Goal: Task Accomplishment & Management: Manage account settings

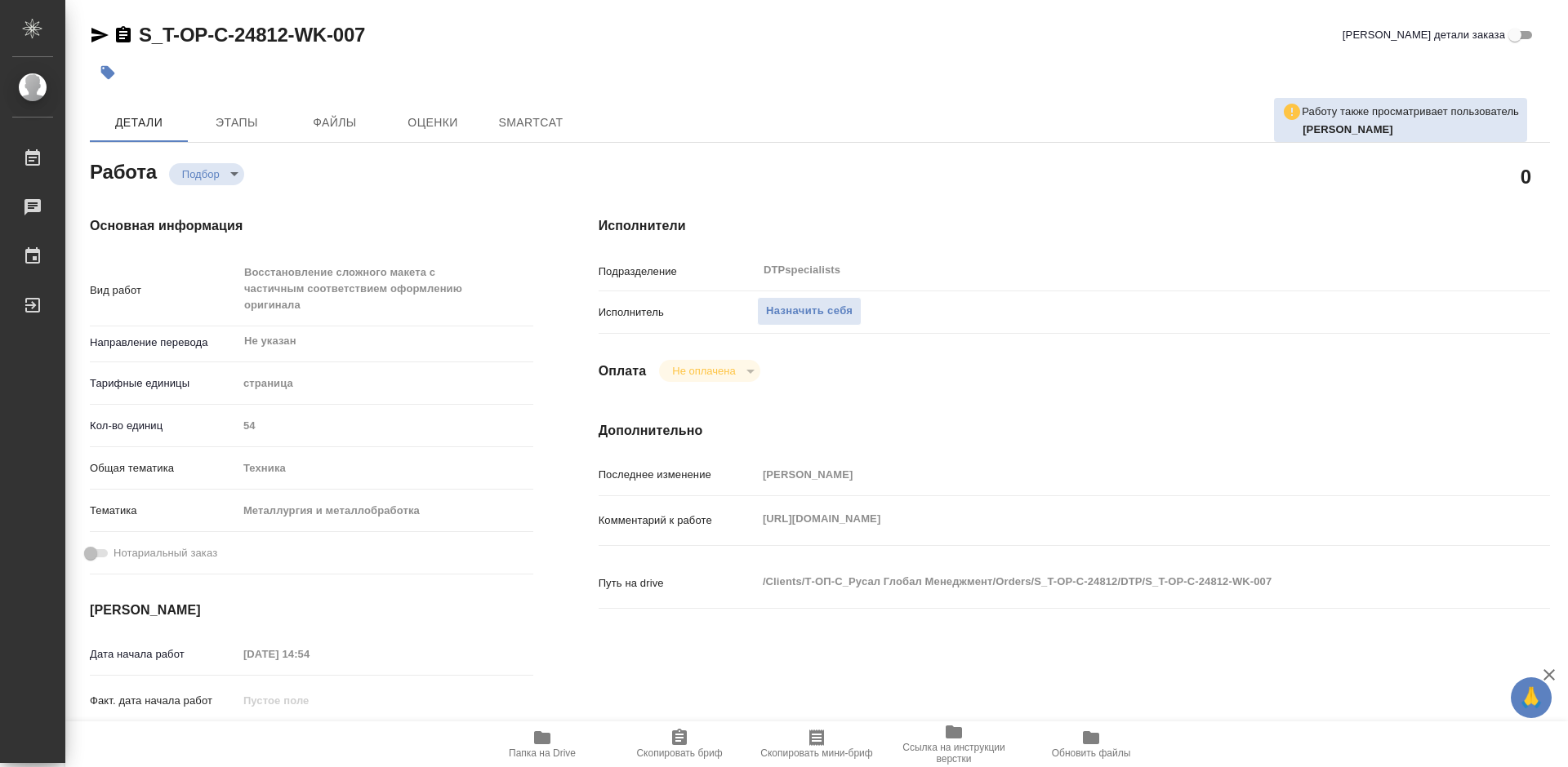
type textarea "x"
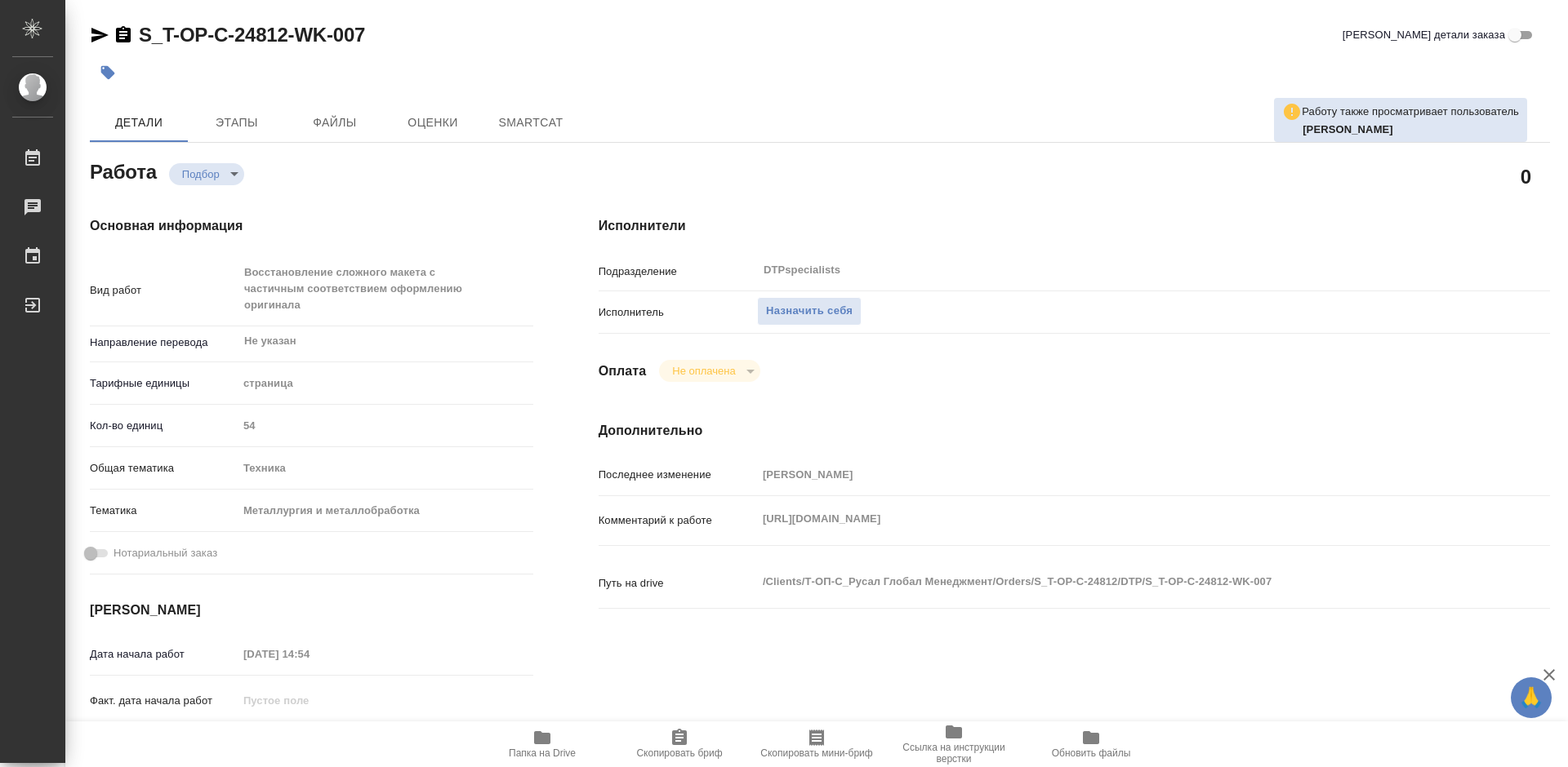
type textarea "x"
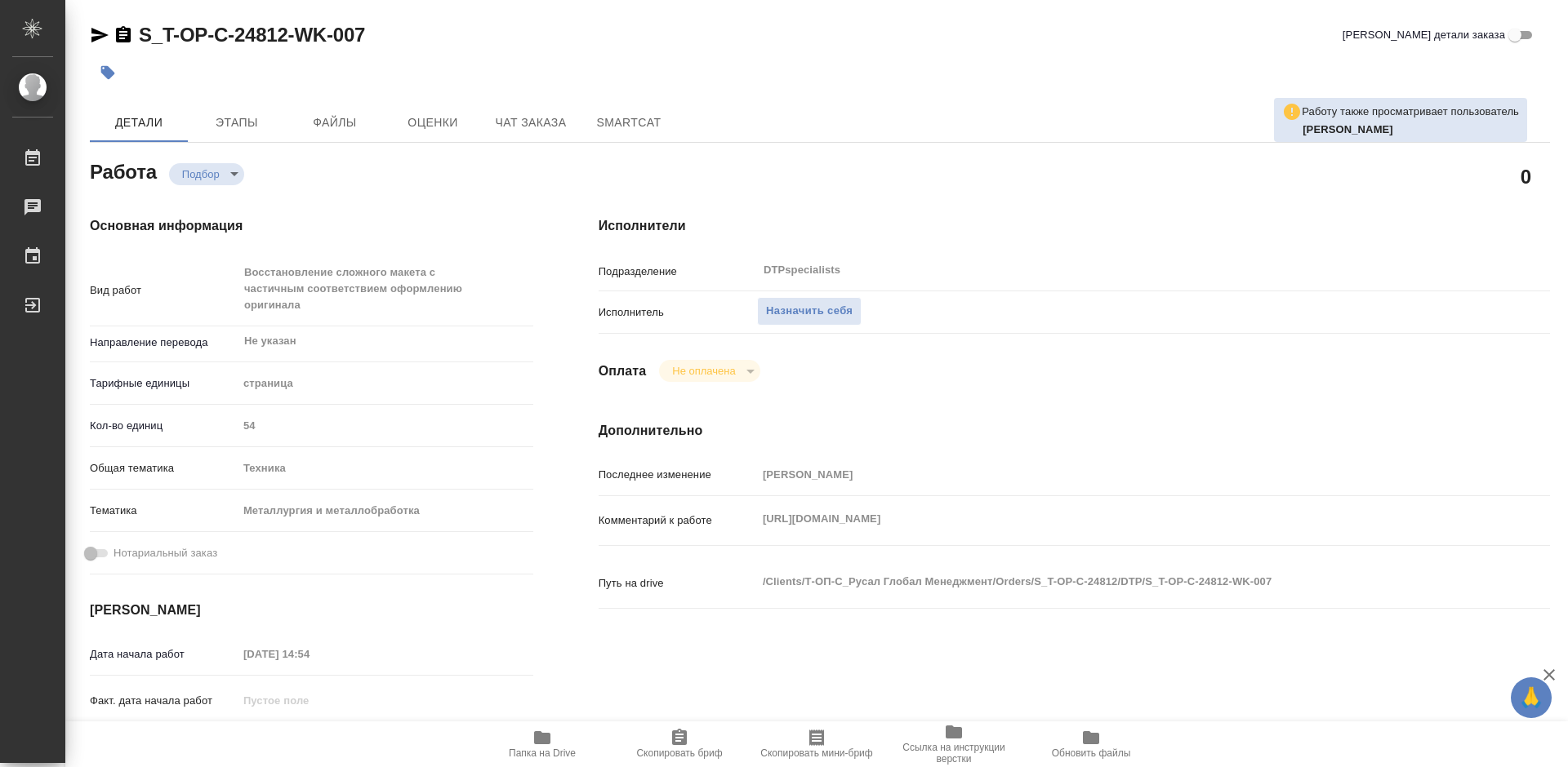
type textarea "x"
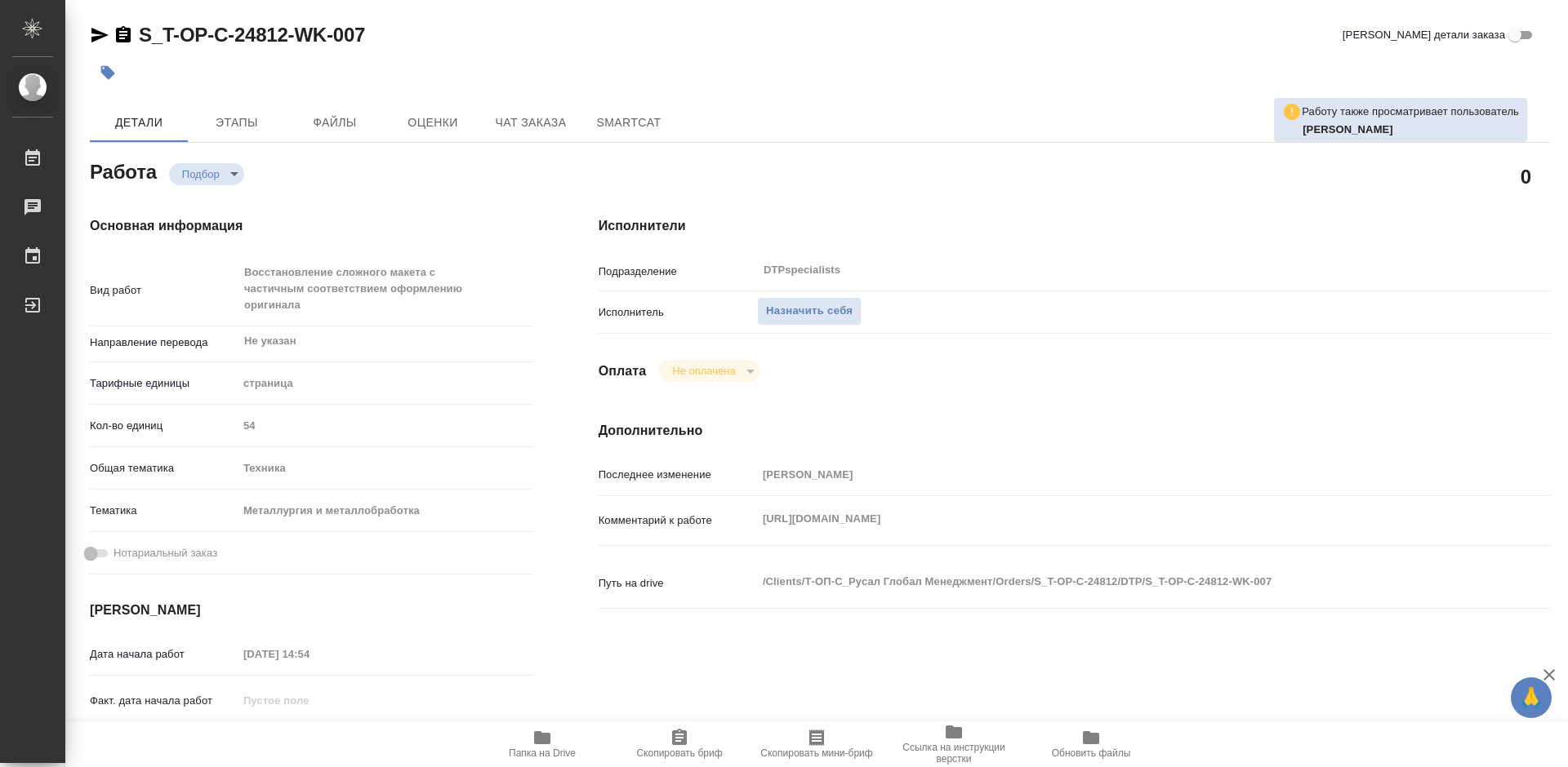
type textarea "x"
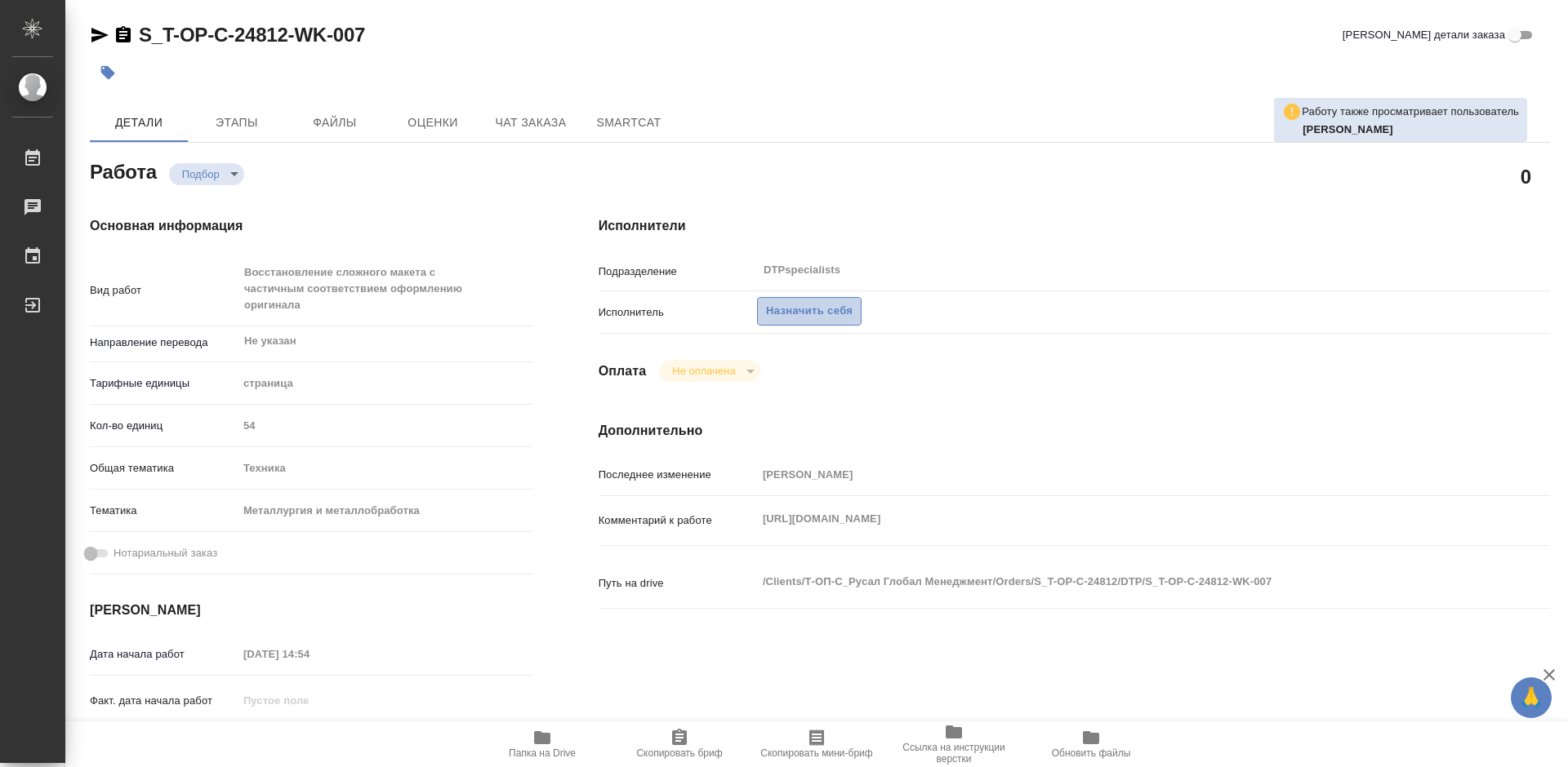
click at [811, 312] on span "Назначить себя" at bounding box center [809, 311] width 87 height 19
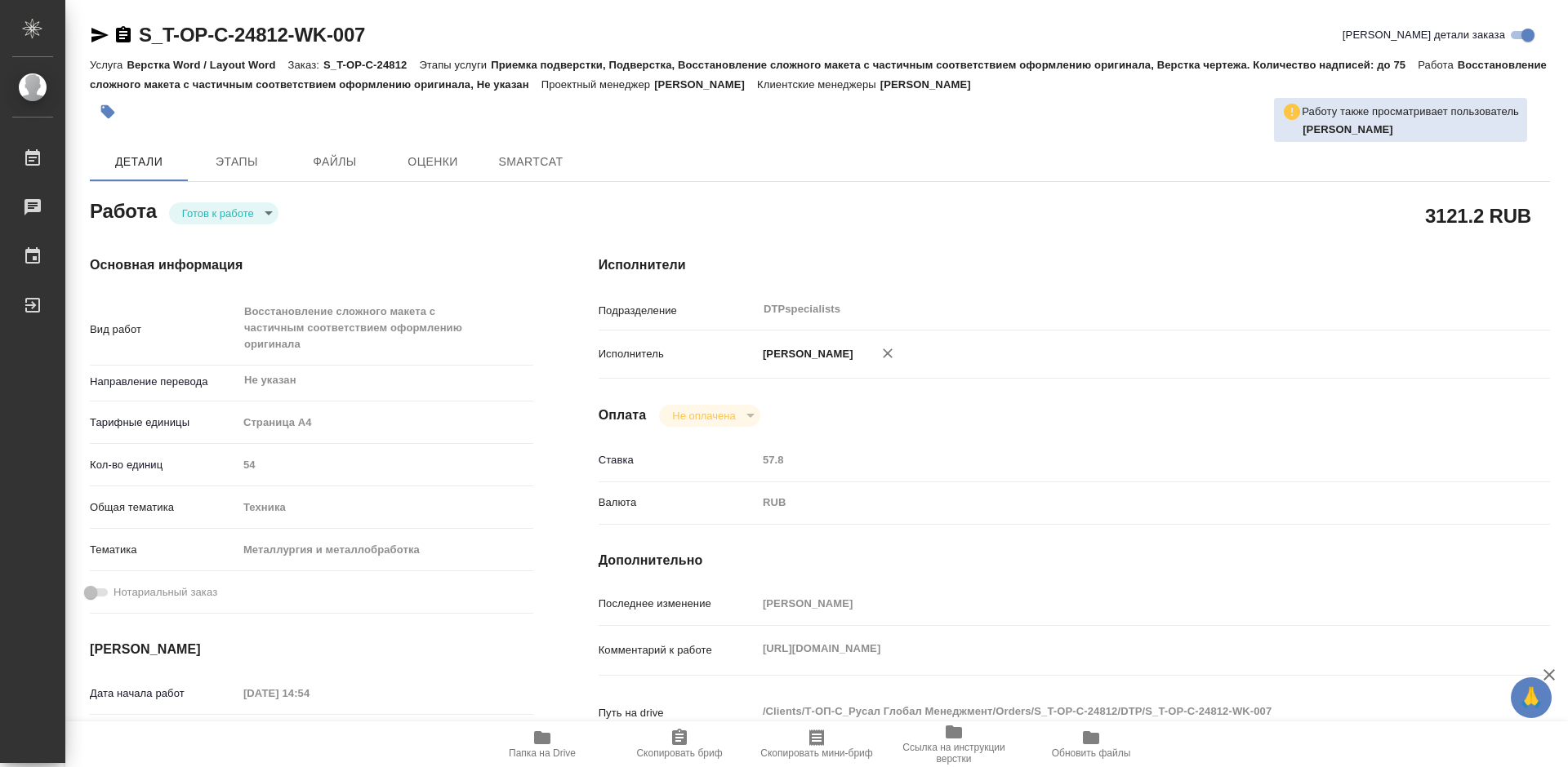
type textarea "x"
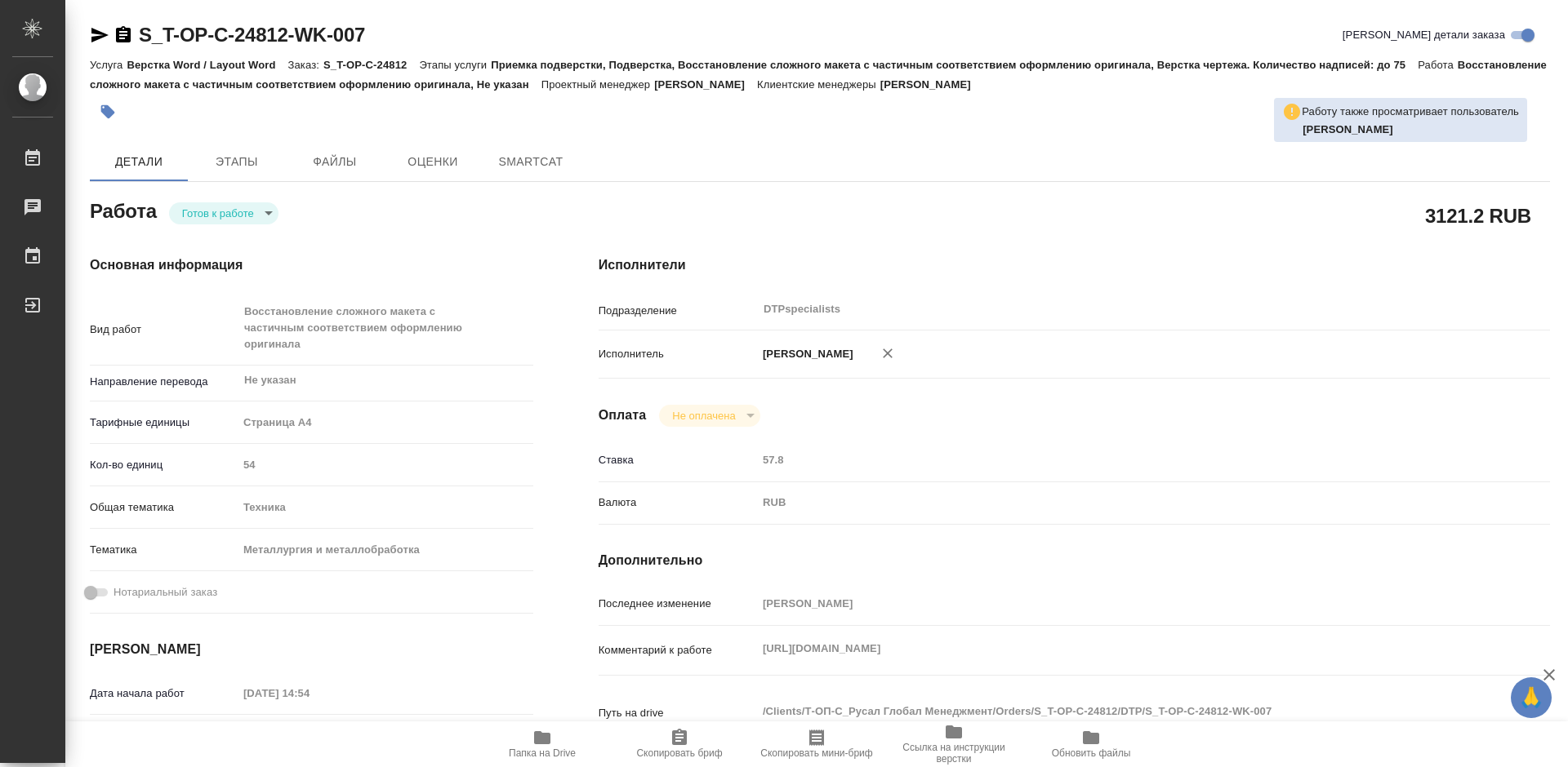
type textarea "x"
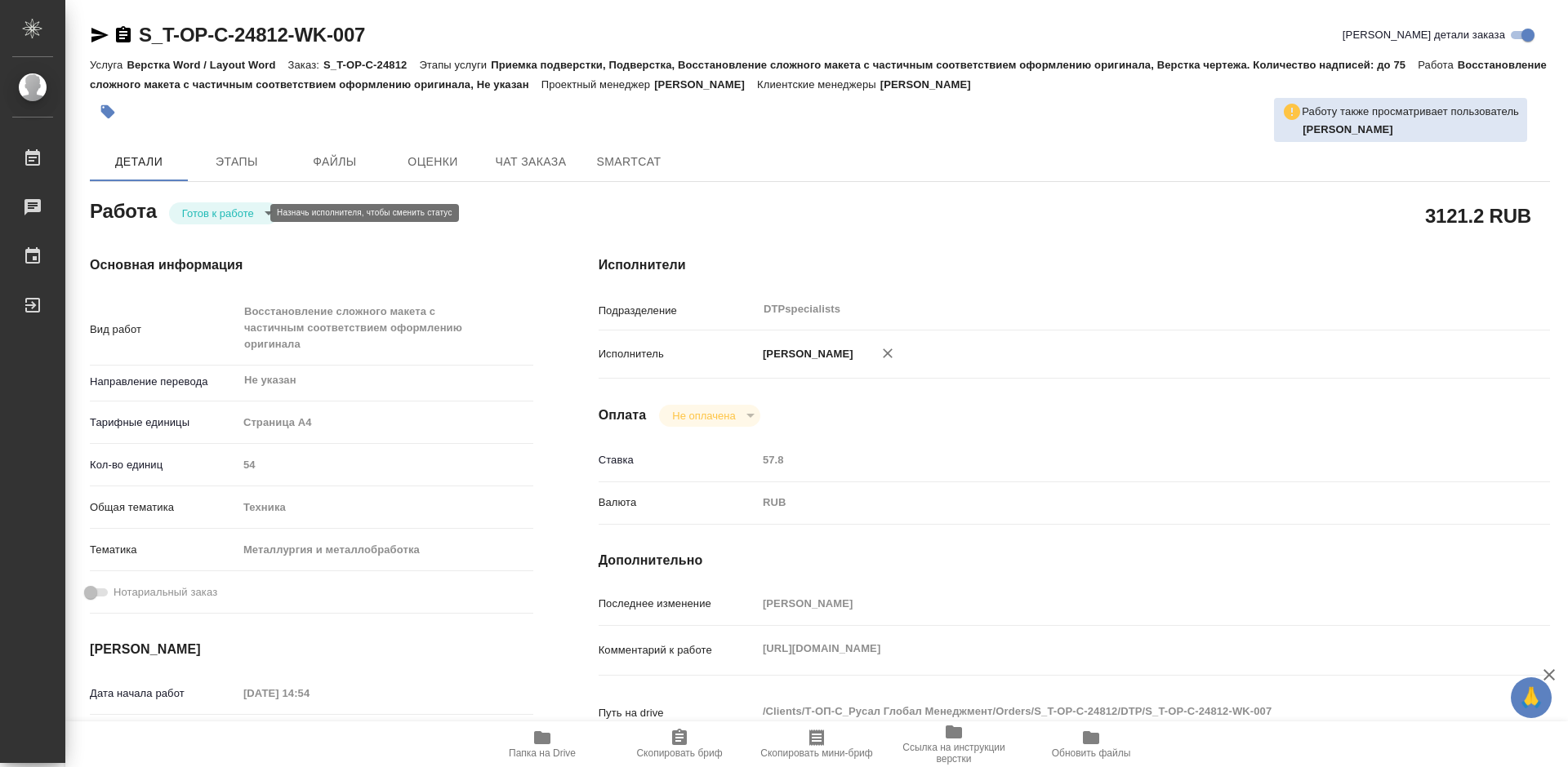
click at [228, 212] on body "🙏 .cls-1 fill:#fff; AWATERA Работы Чаты График Выйти S_T-OP-C-24812-WK-007 Крат…" at bounding box center [784, 383] width 1568 height 767
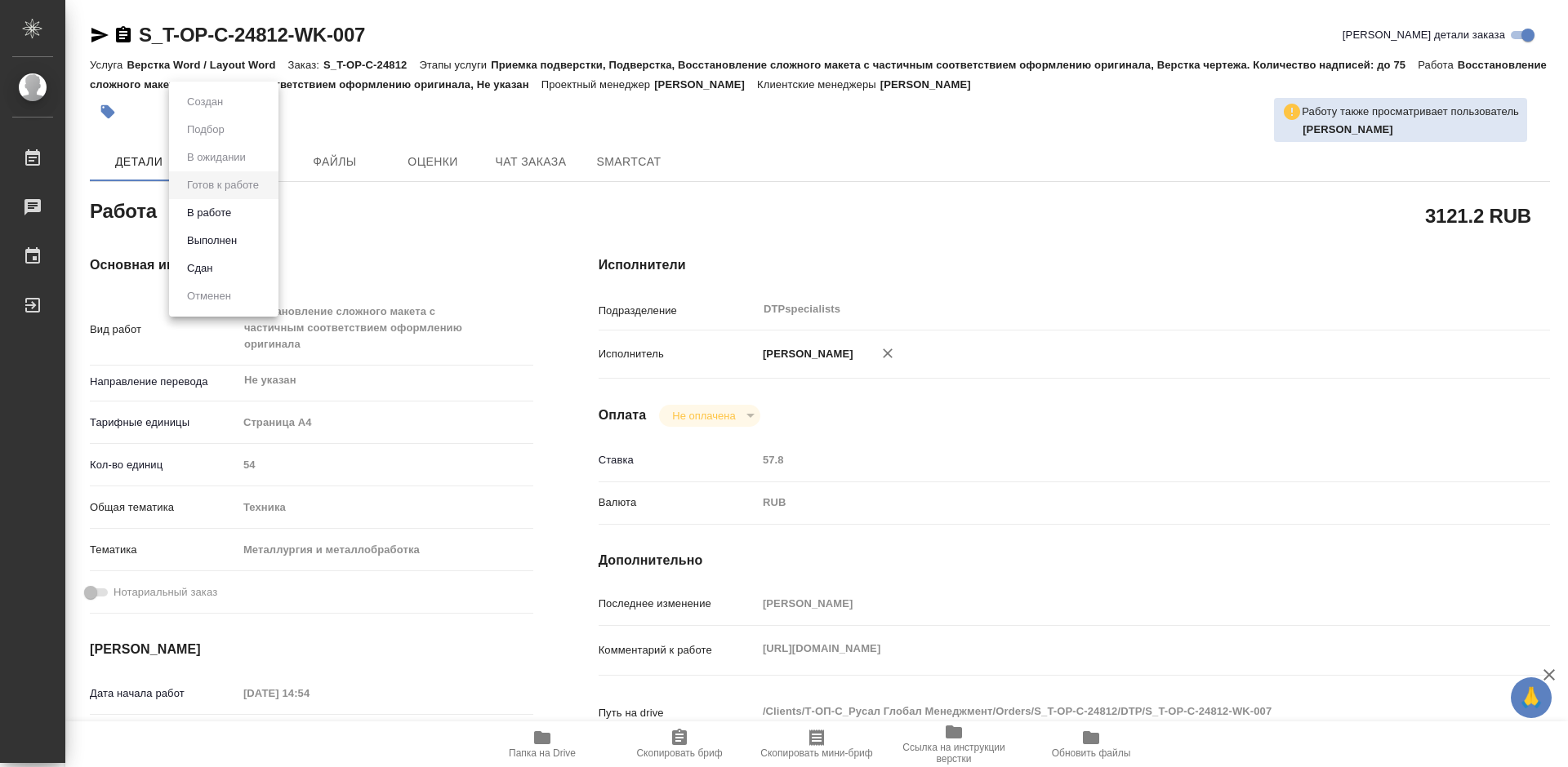
type textarea "x"
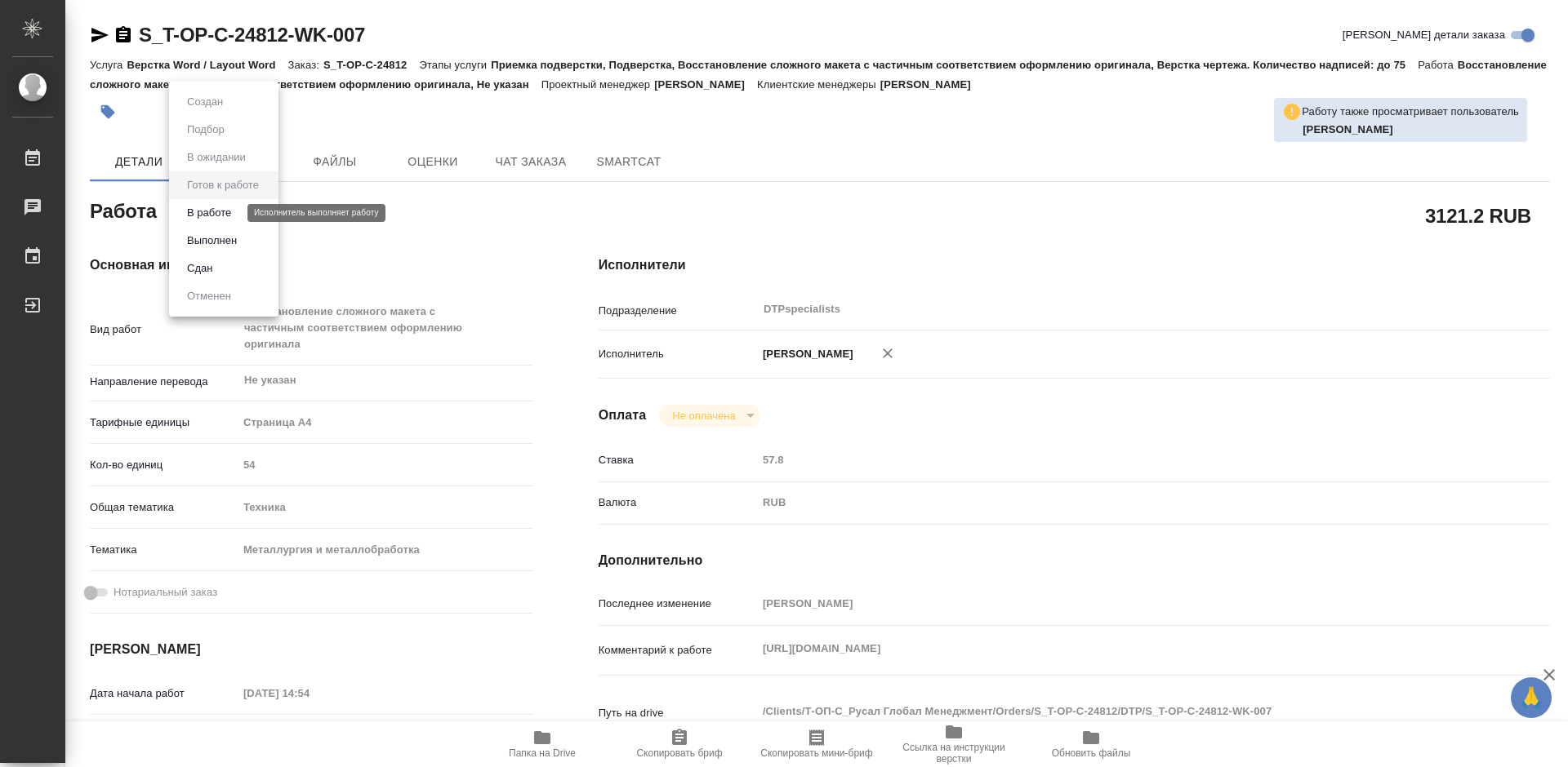
click at [213, 212] on button "В работе" at bounding box center [209, 212] width 54 height 18
type textarea "x"
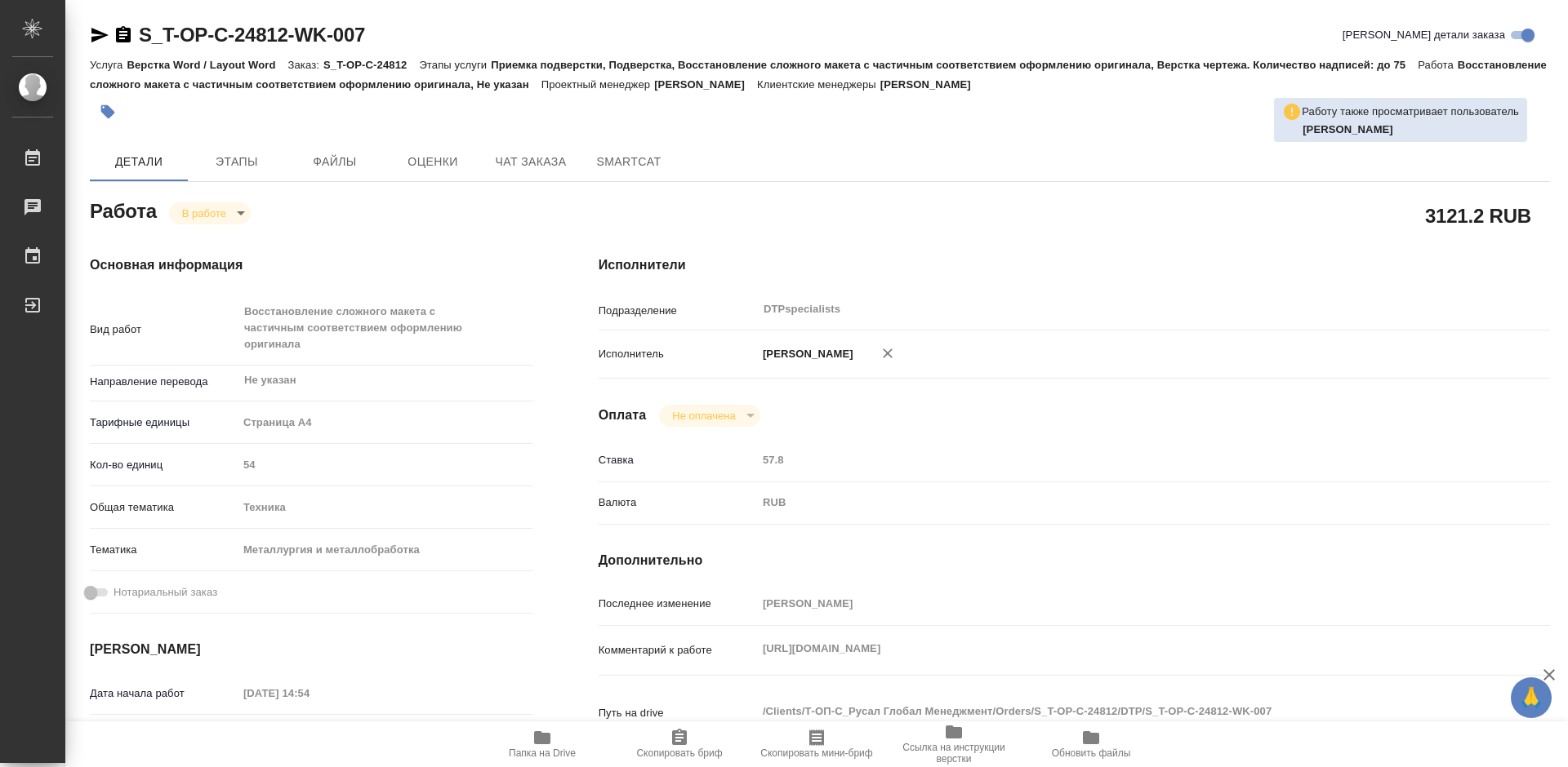
type textarea "x"
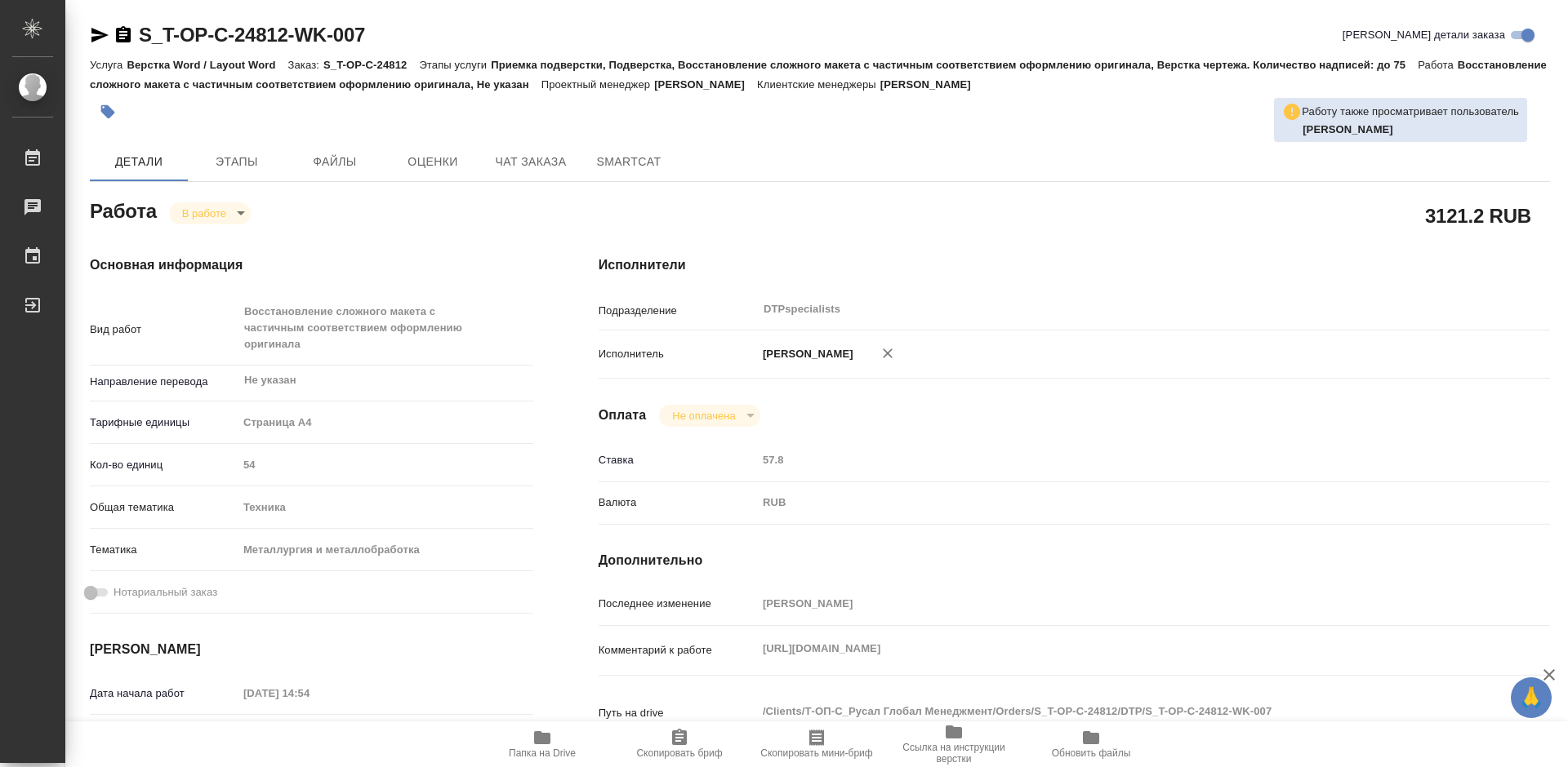
type textarea "x"
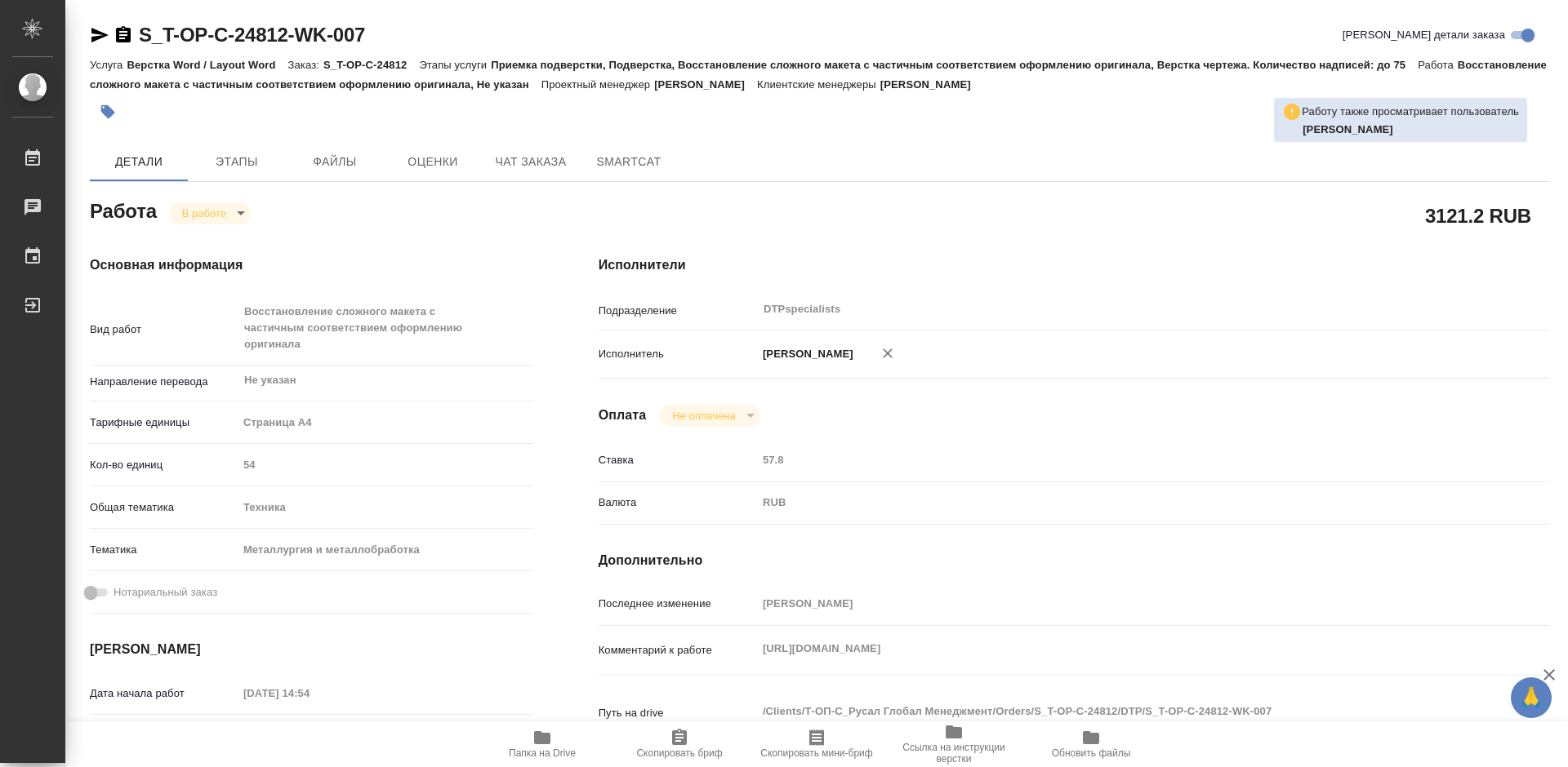
type textarea "x"
click at [116, 37] on icon "button" at bounding box center [123, 34] width 15 height 17
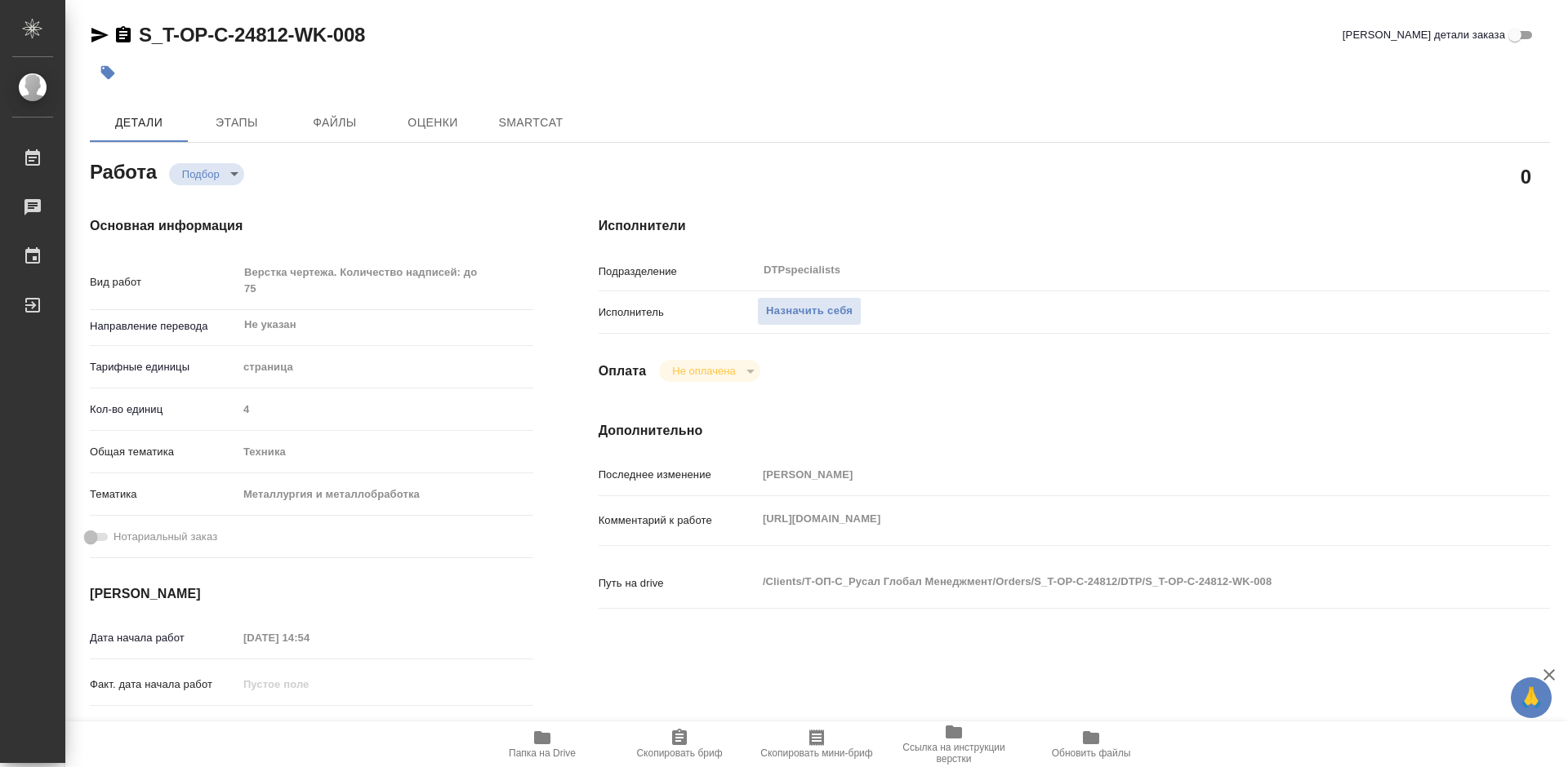
type textarea "x"
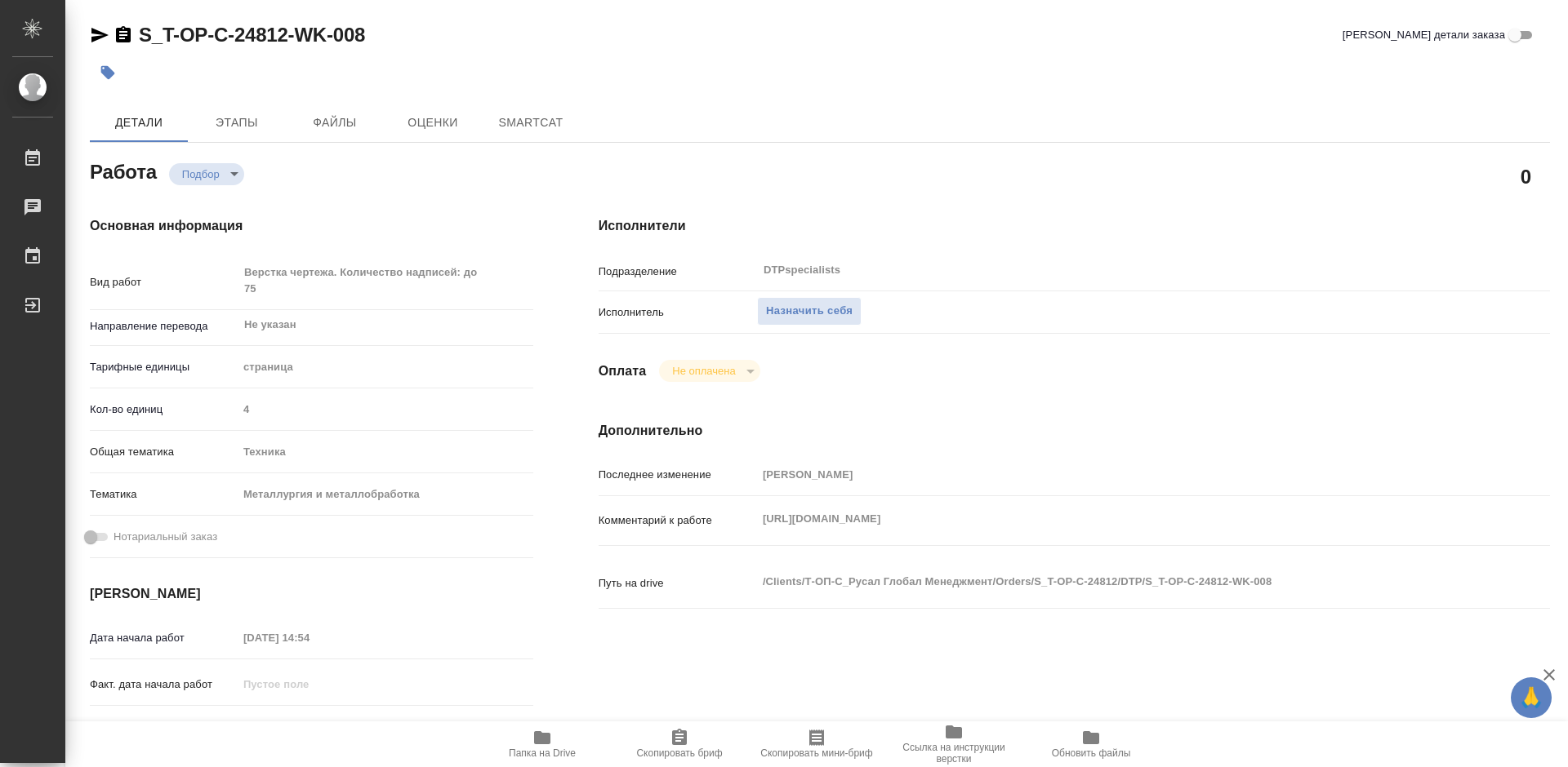
type textarea "x"
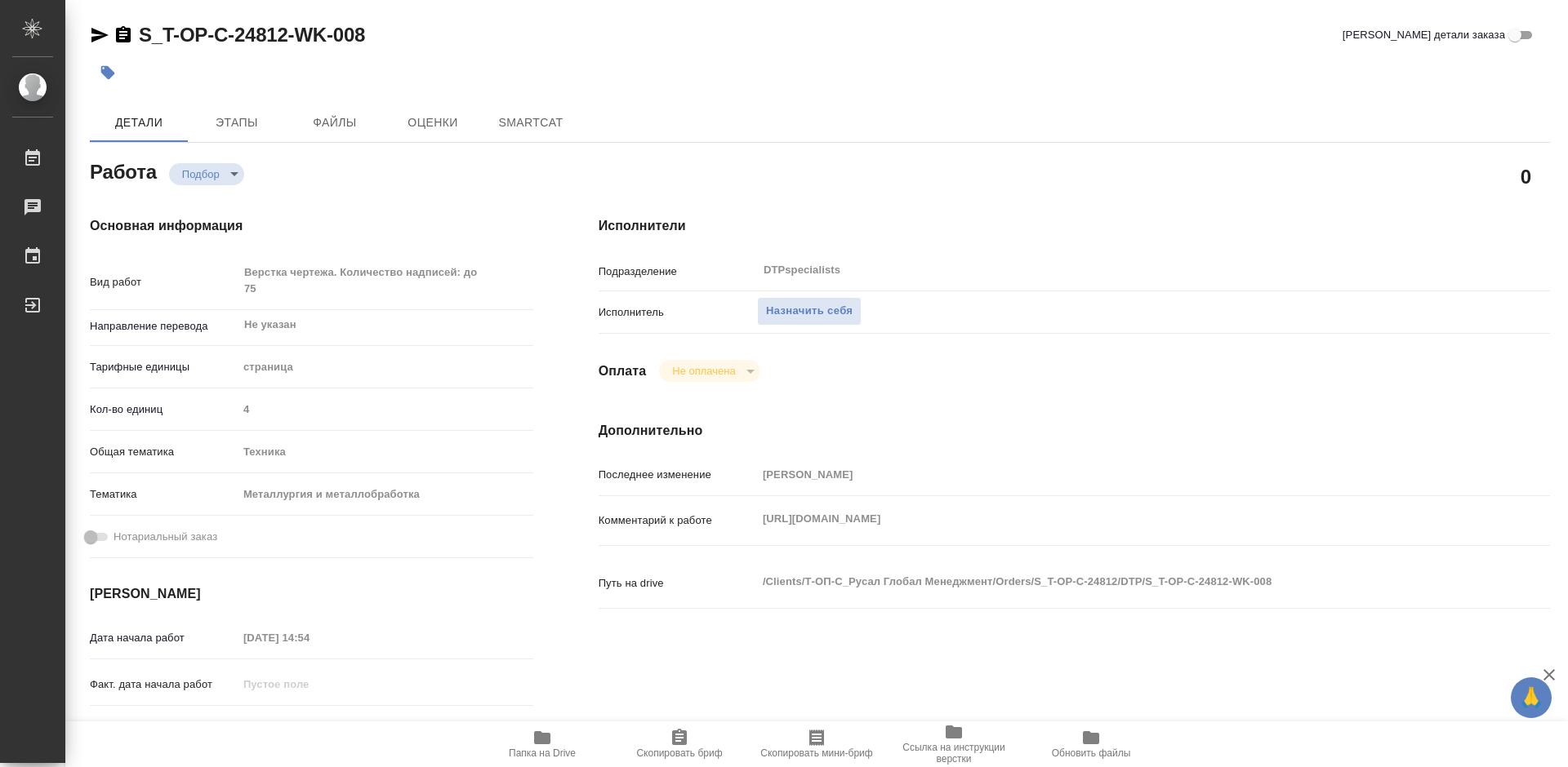
type textarea "x"
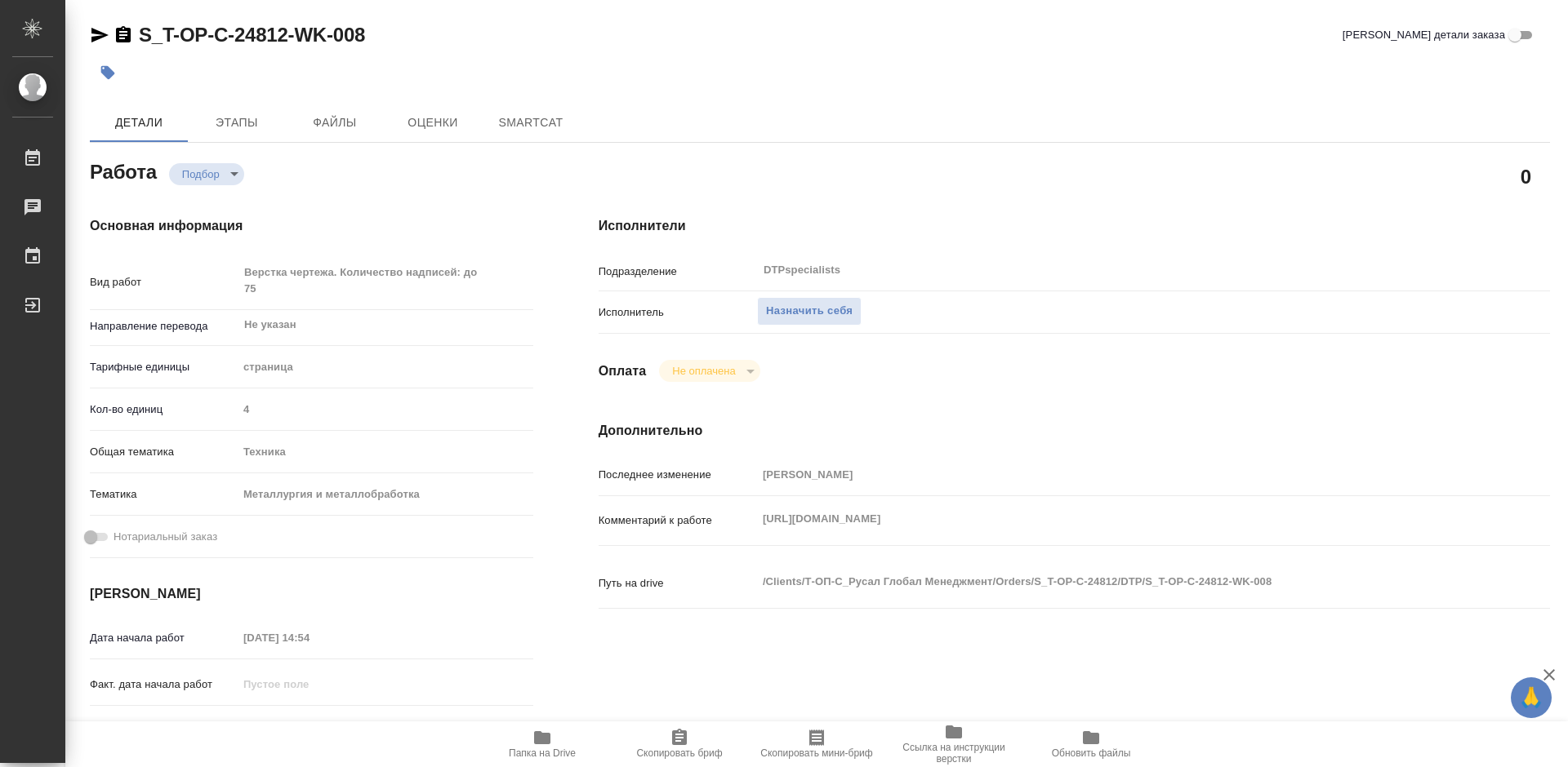
type textarea "x"
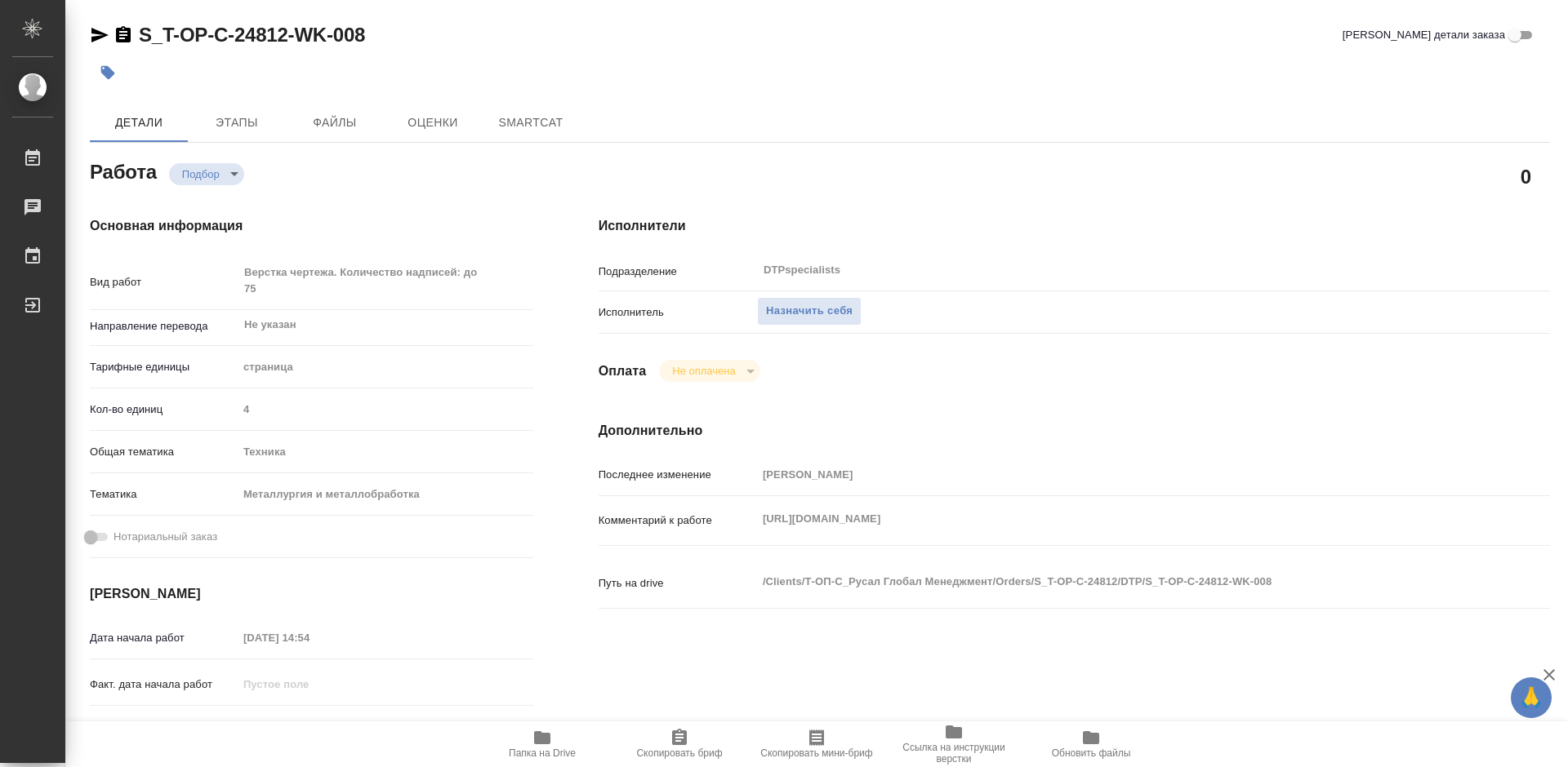
type textarea "x"
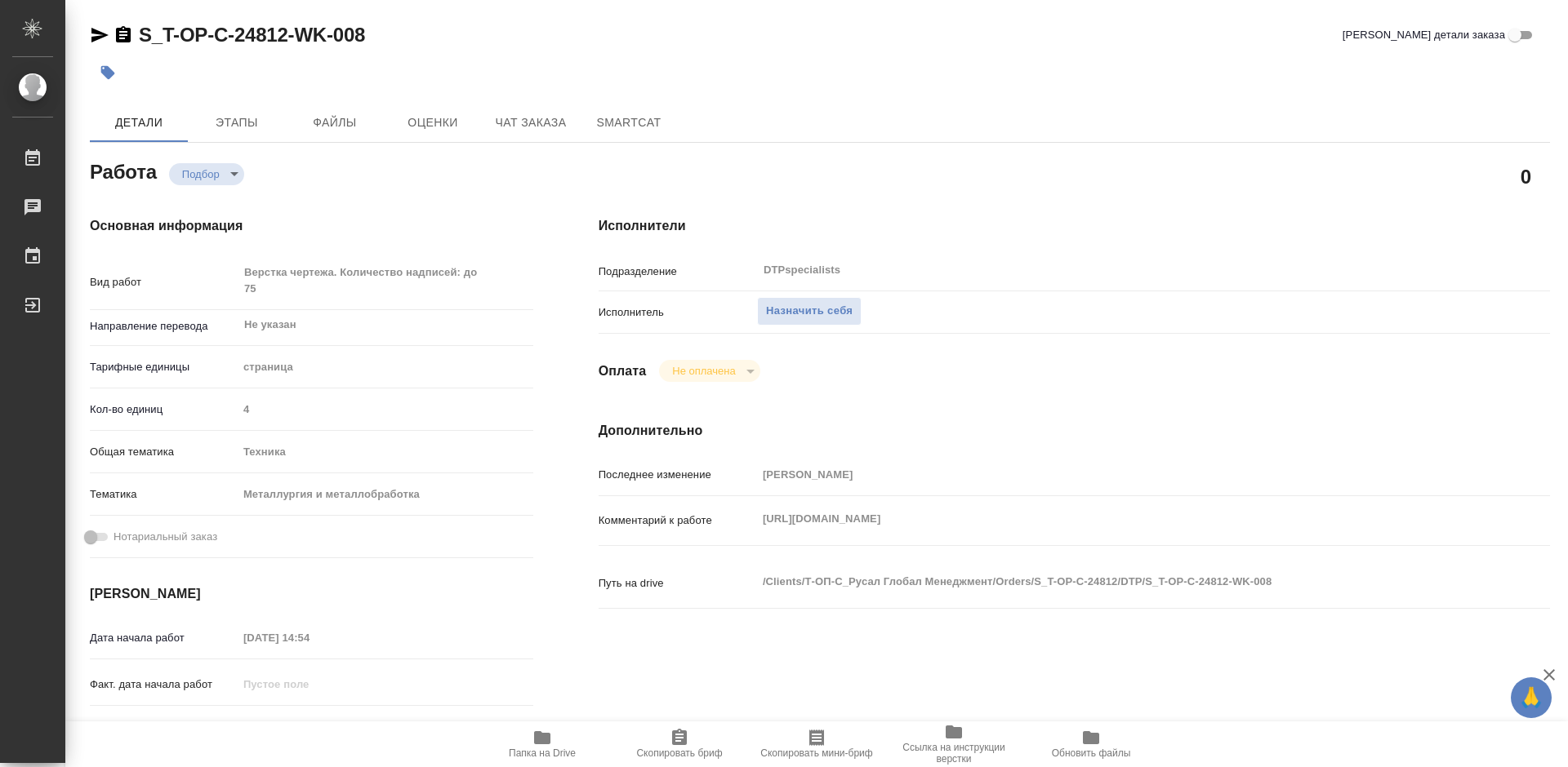
type textarea "x"
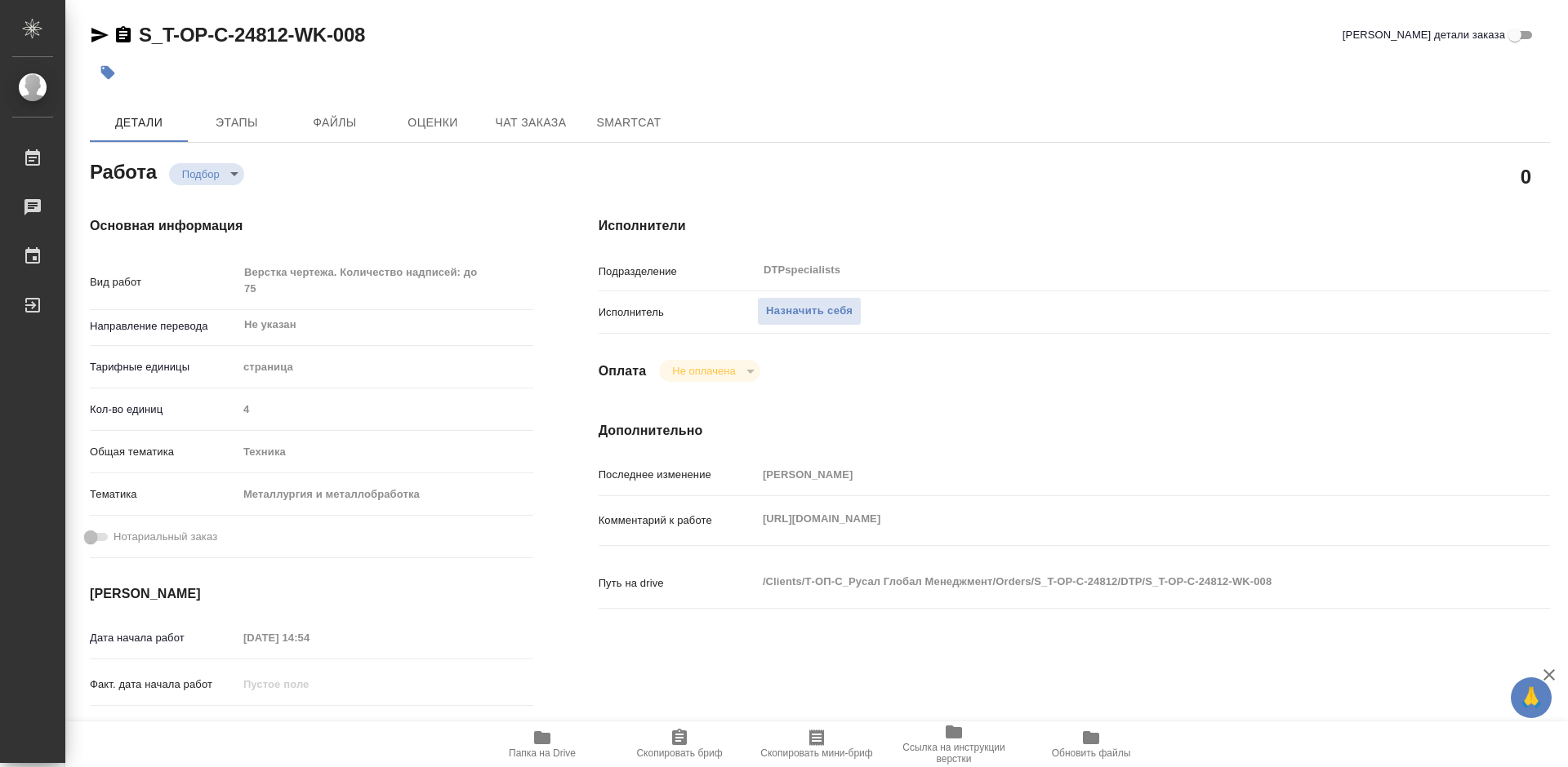
type textarea "x"
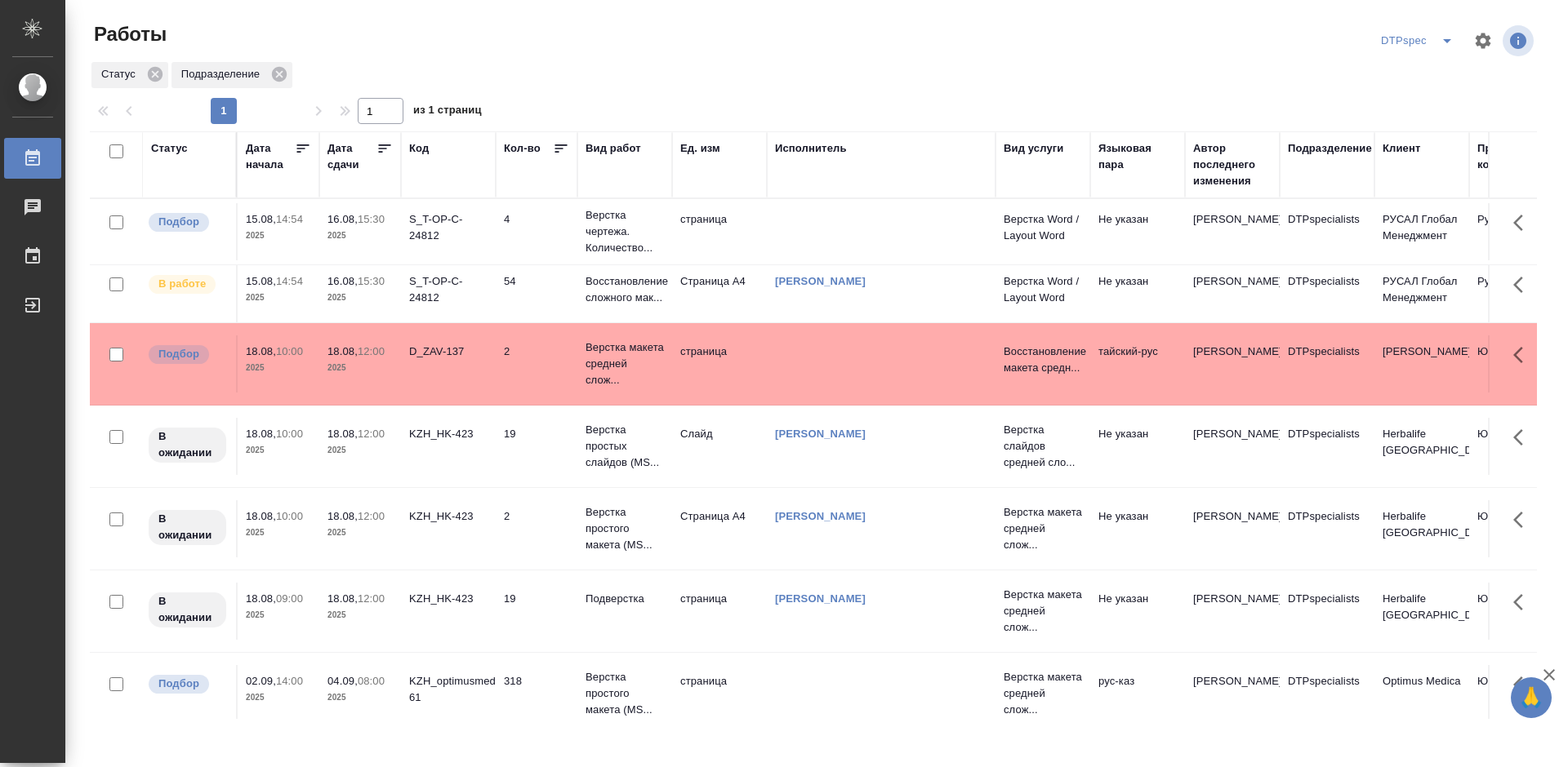
click at [378, 145] on icon at bounding box center [385, 149] width 17 height 17
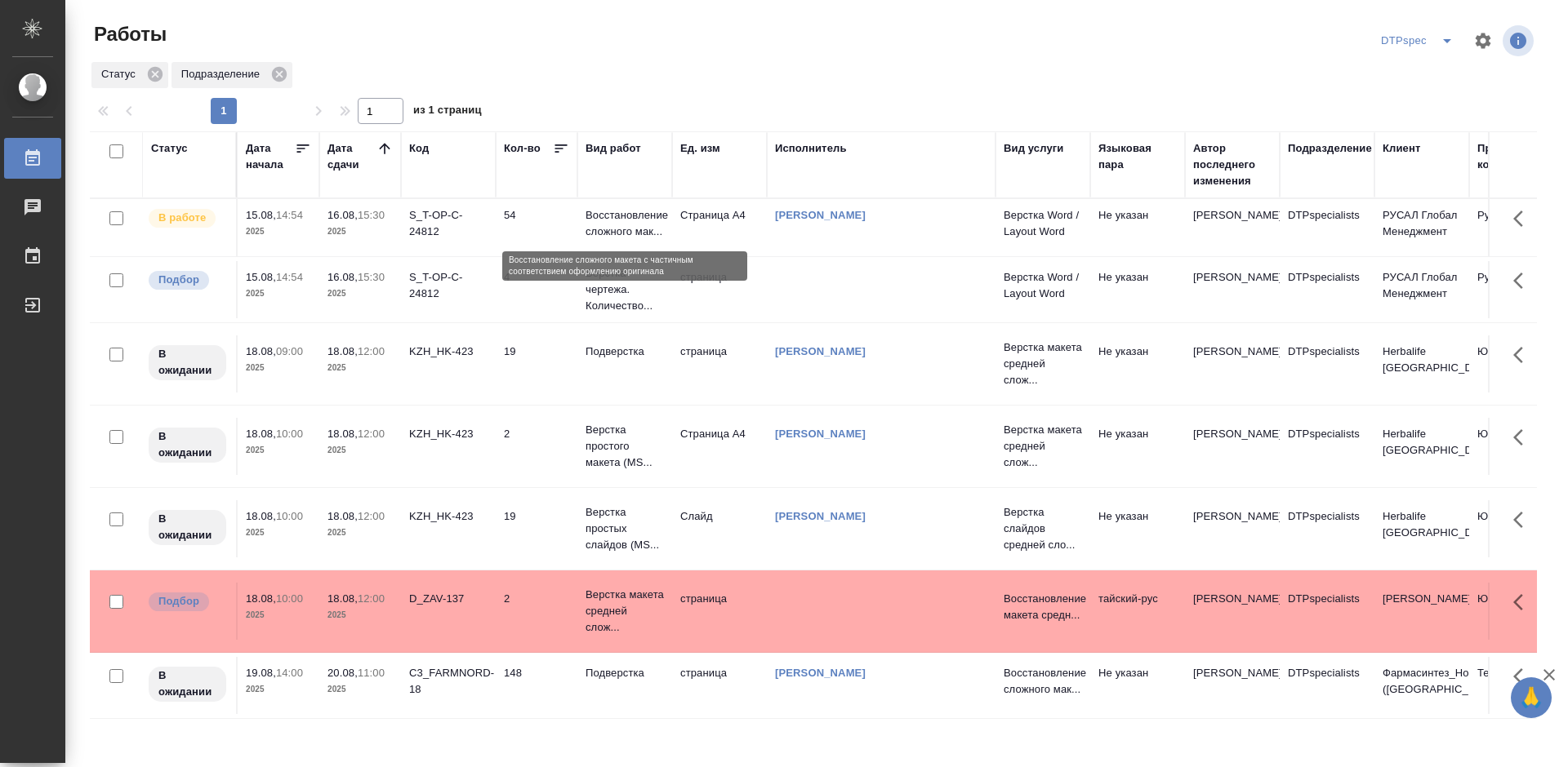
click at [612, 223] on p "Восстановление сложного мак..." at bounding box center [625, 223] width 78 height 33
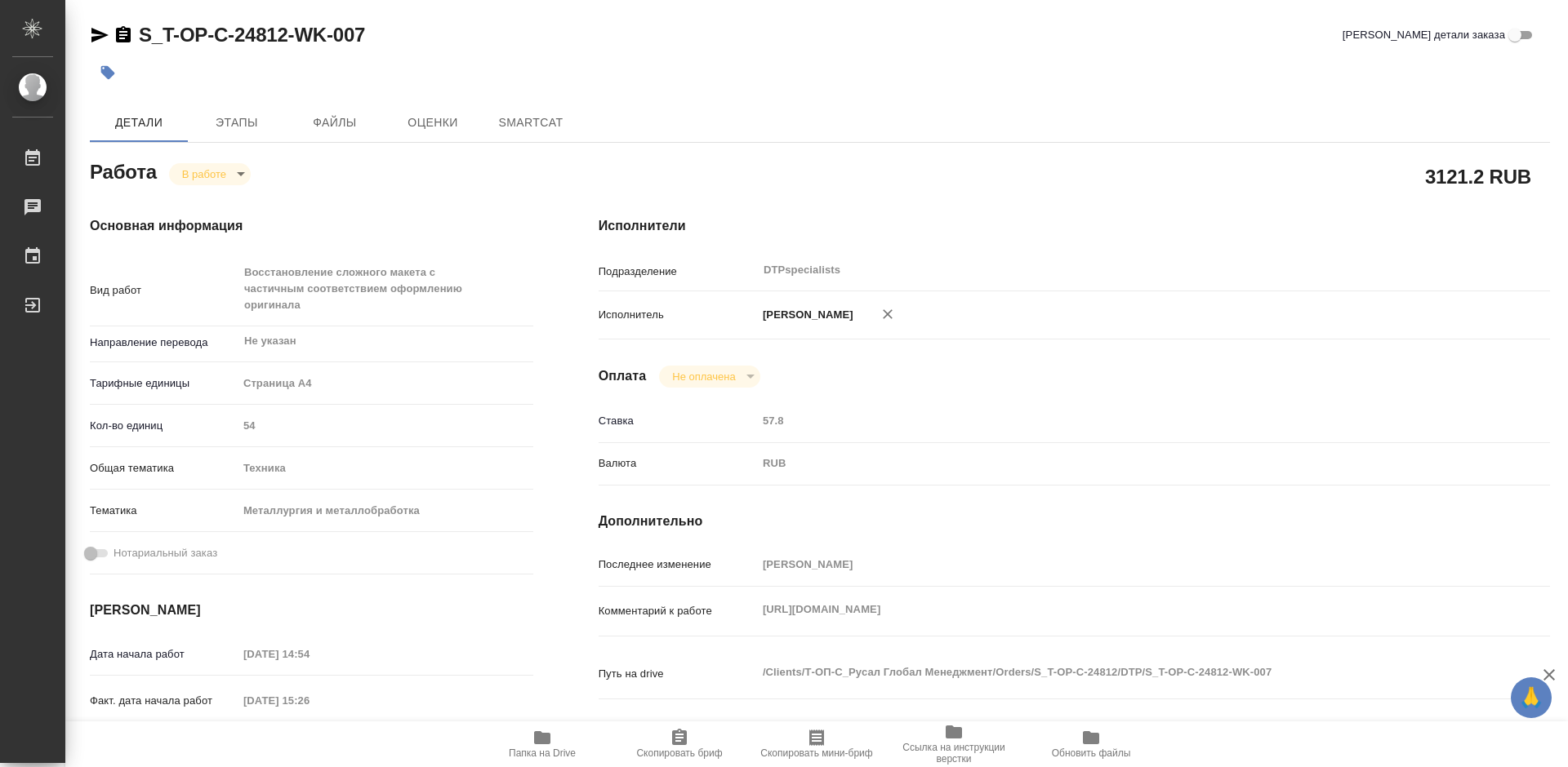
type textarea "x"
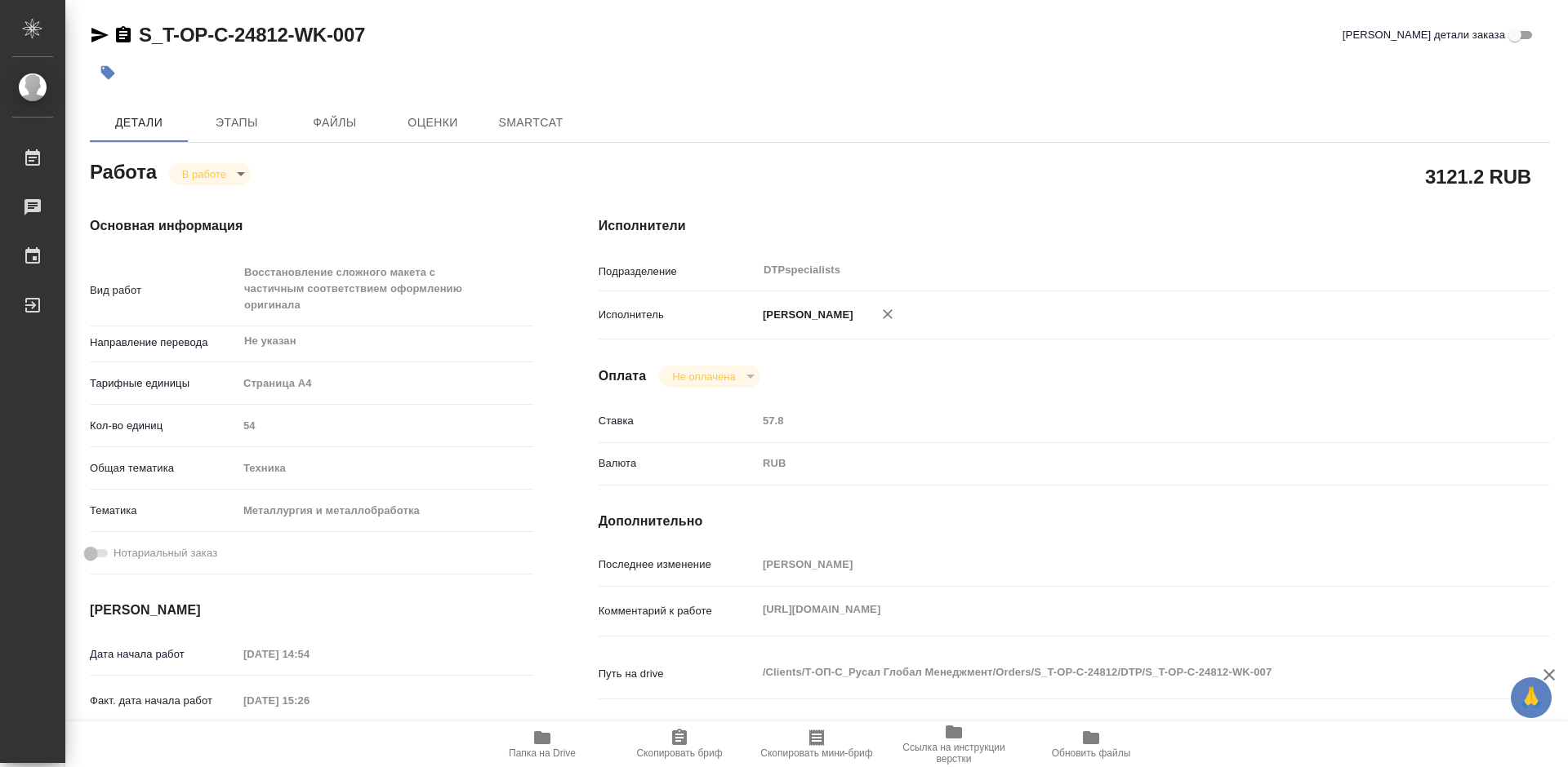
type textarea "x"
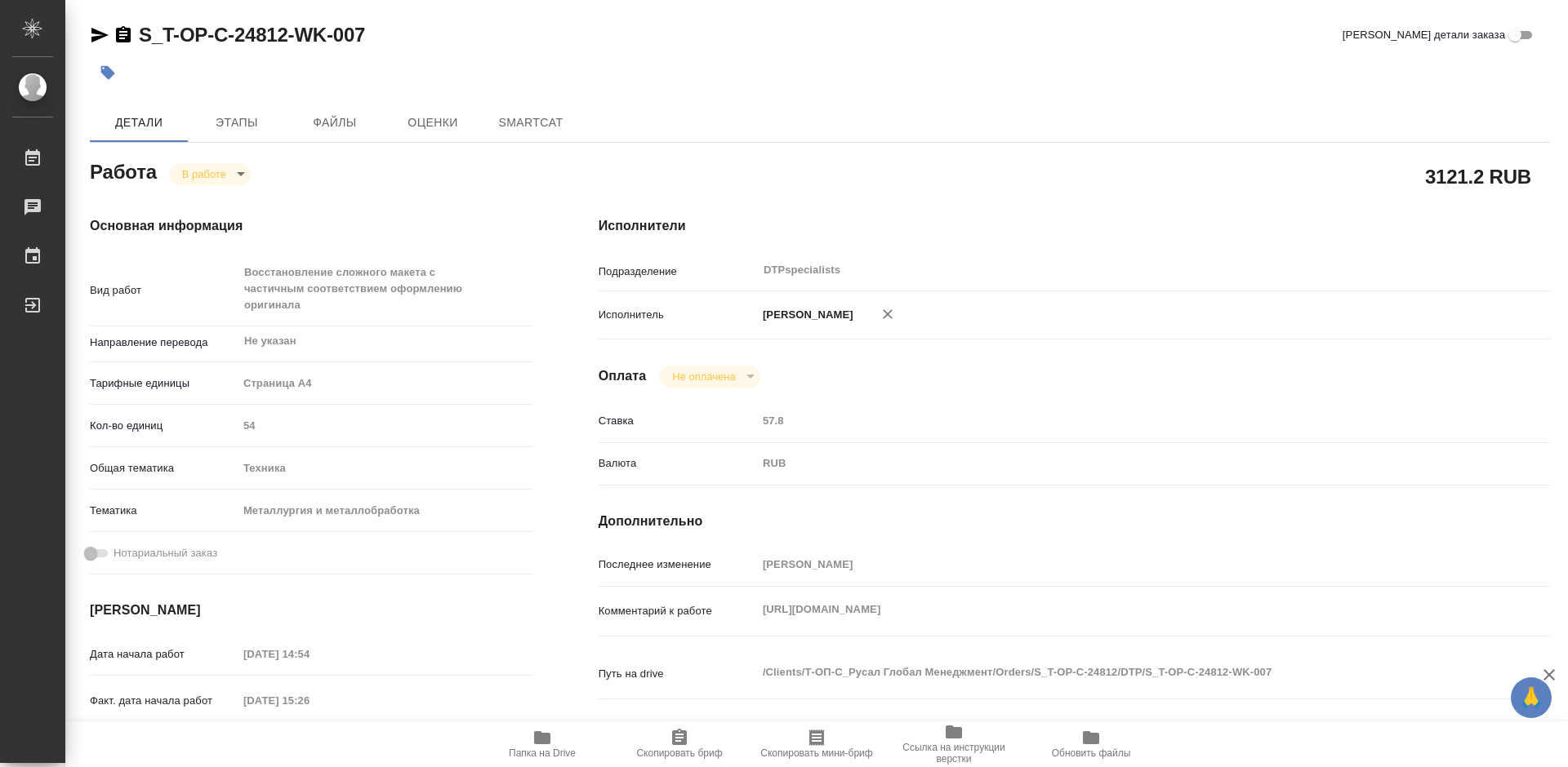
type textarea "x"
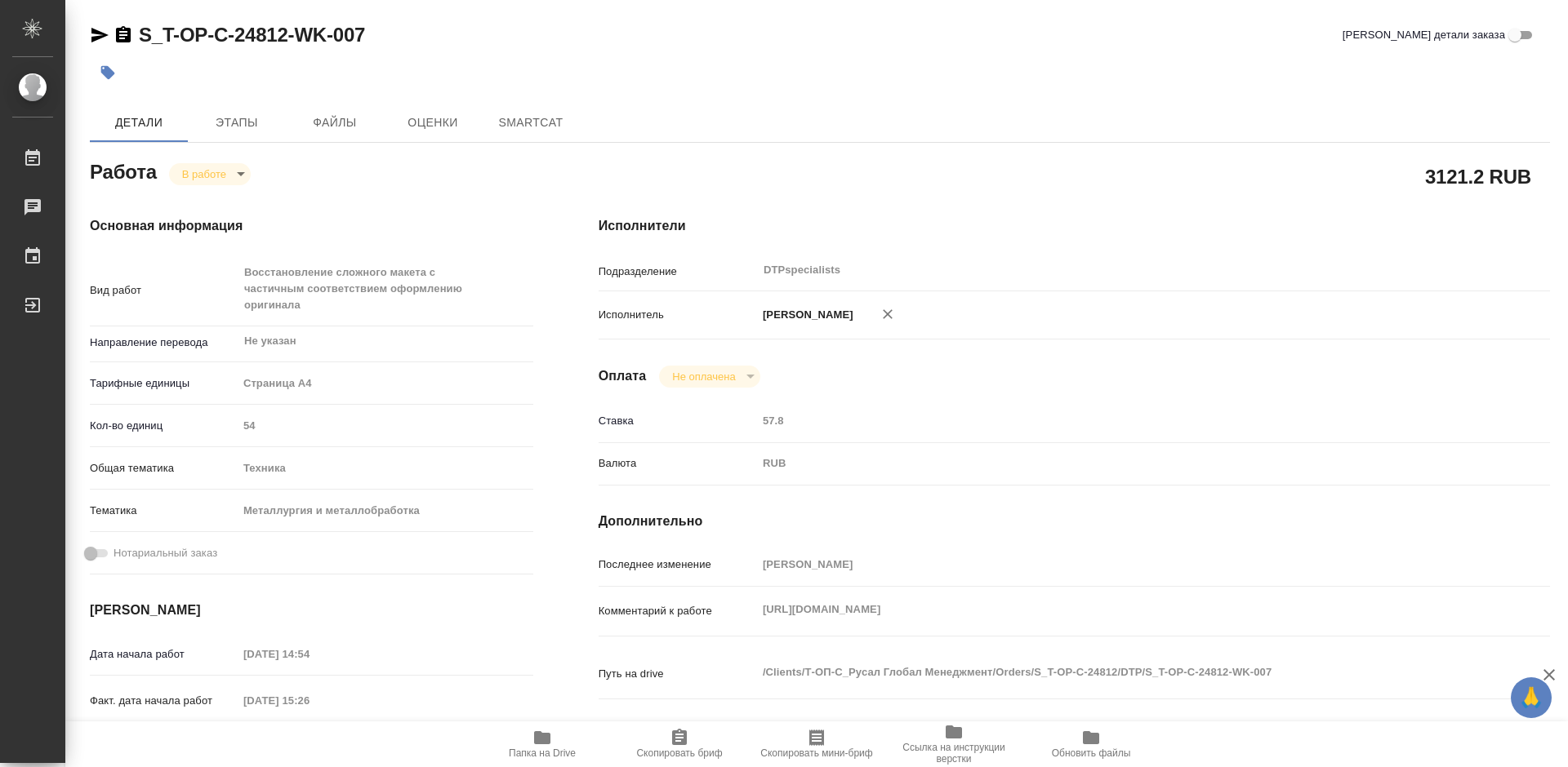
type textarea "x"
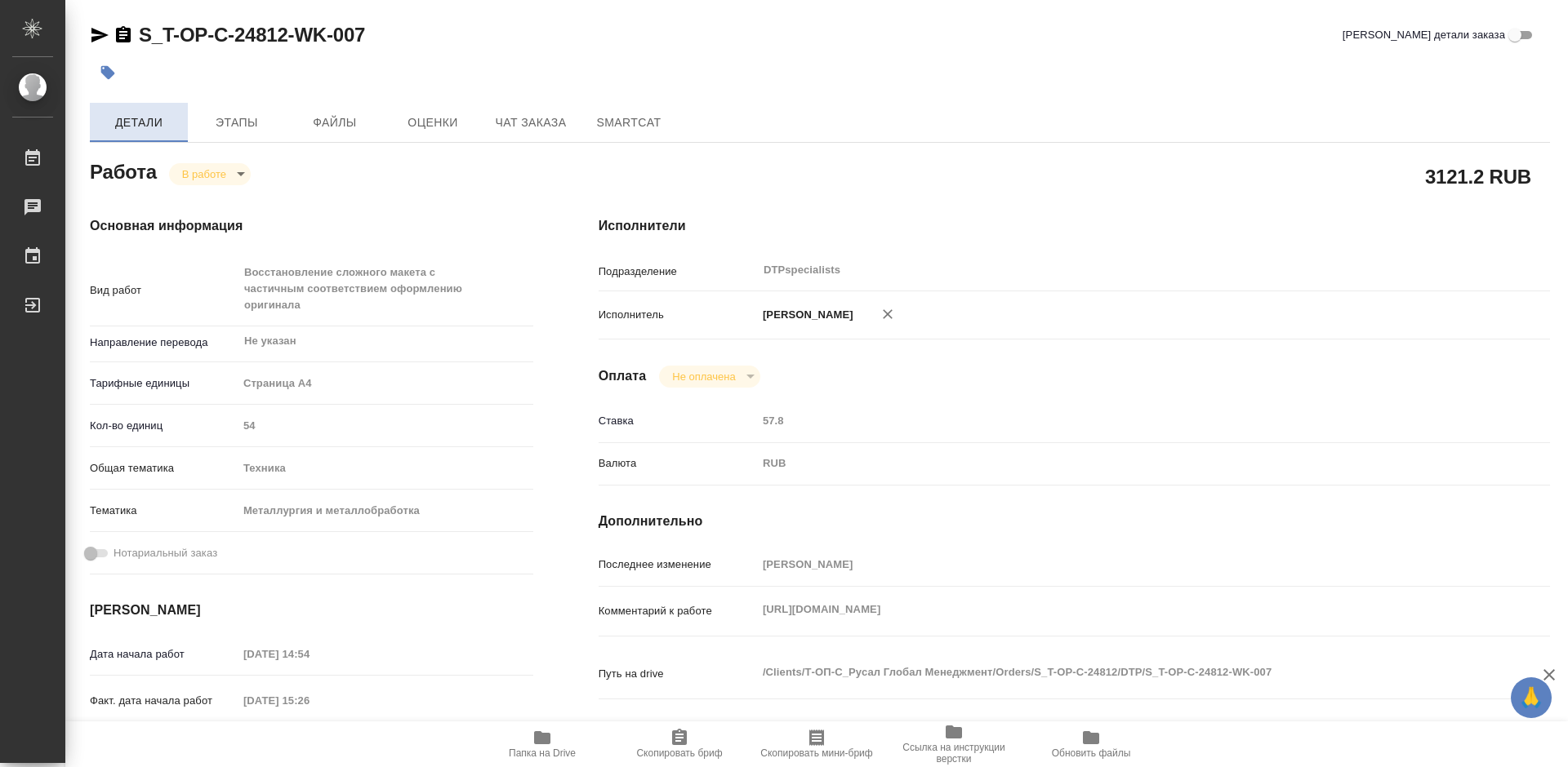
type textarea "x"
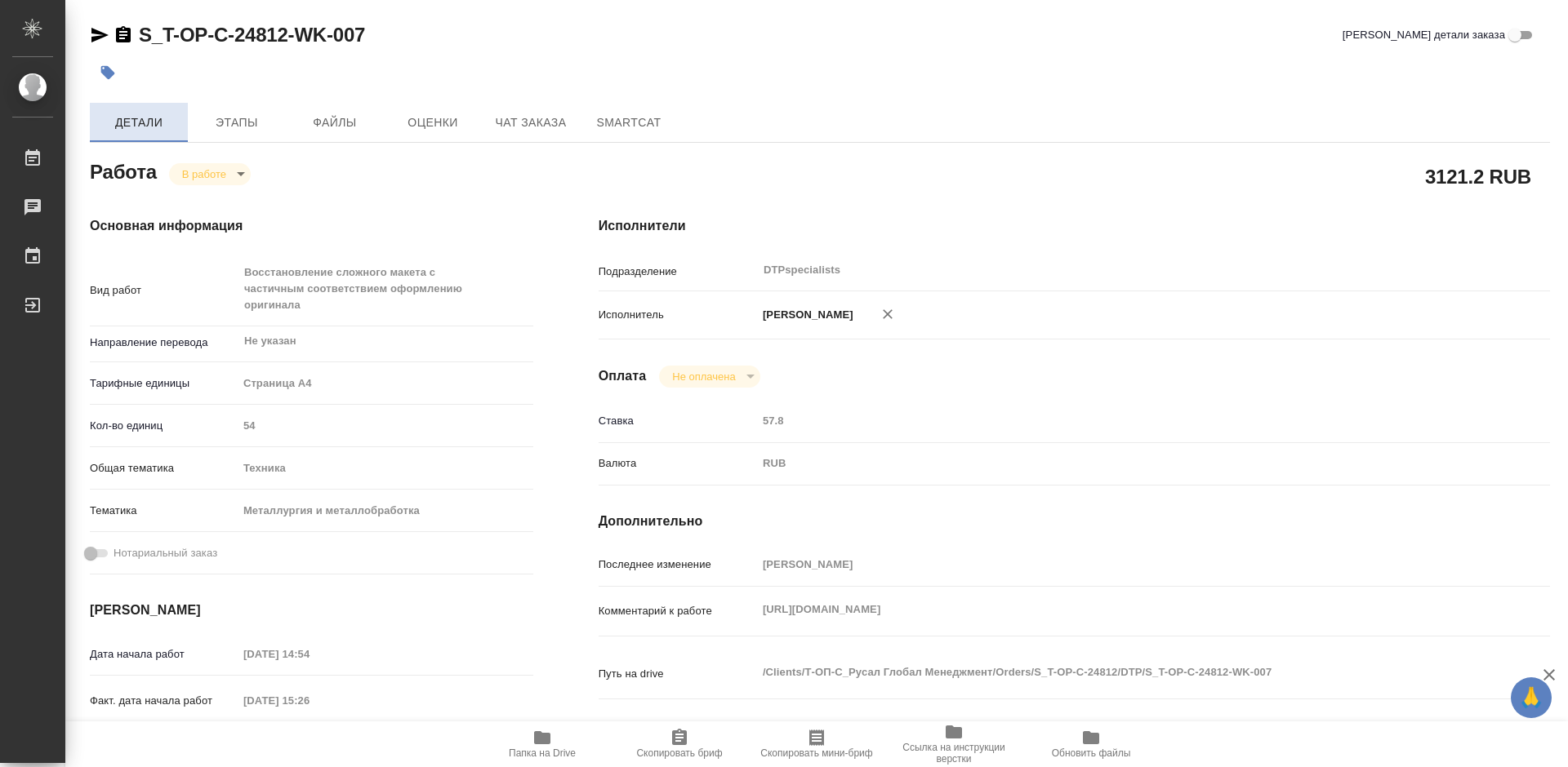
type textarea "x"
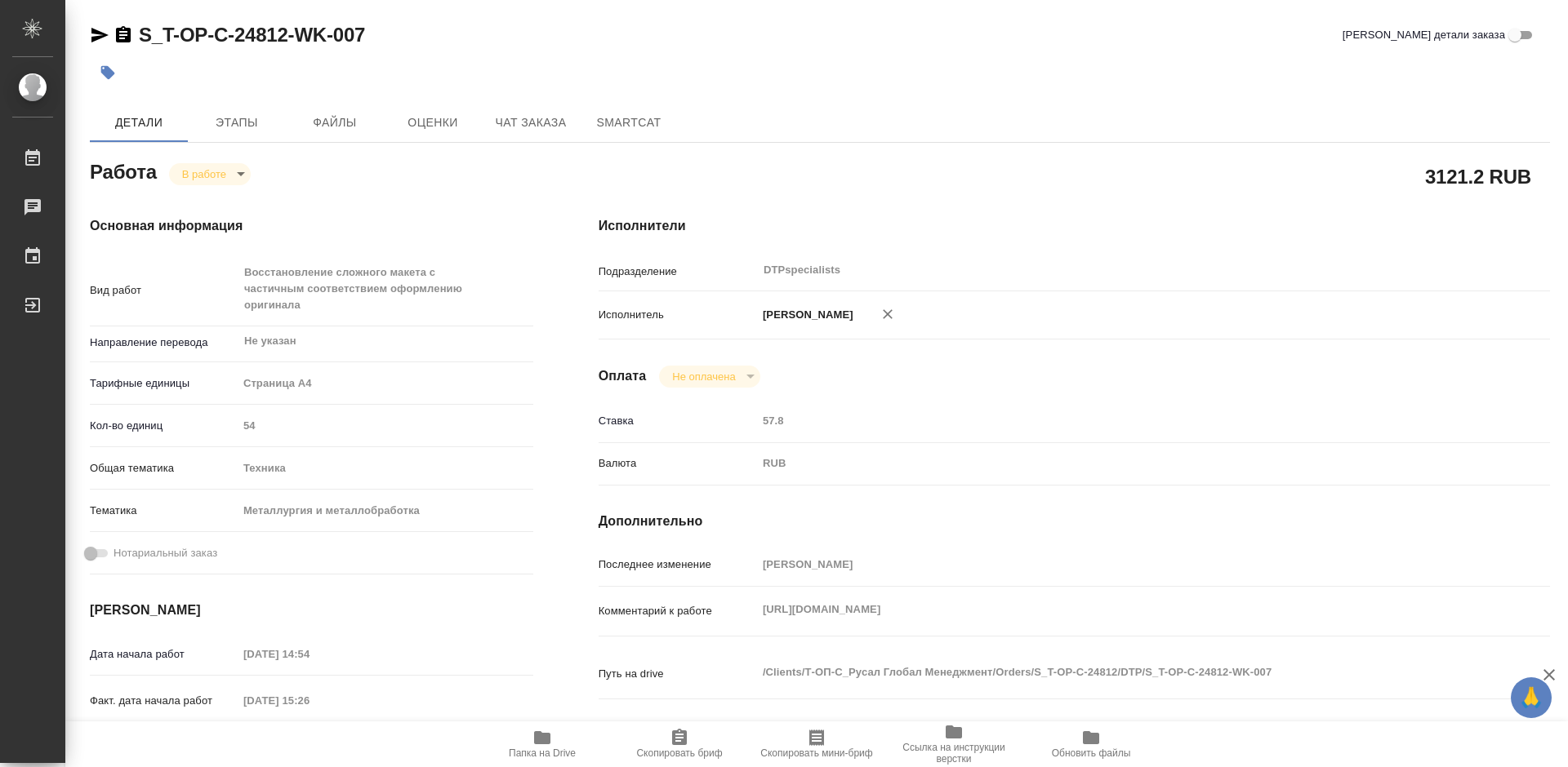
type textarea "x"
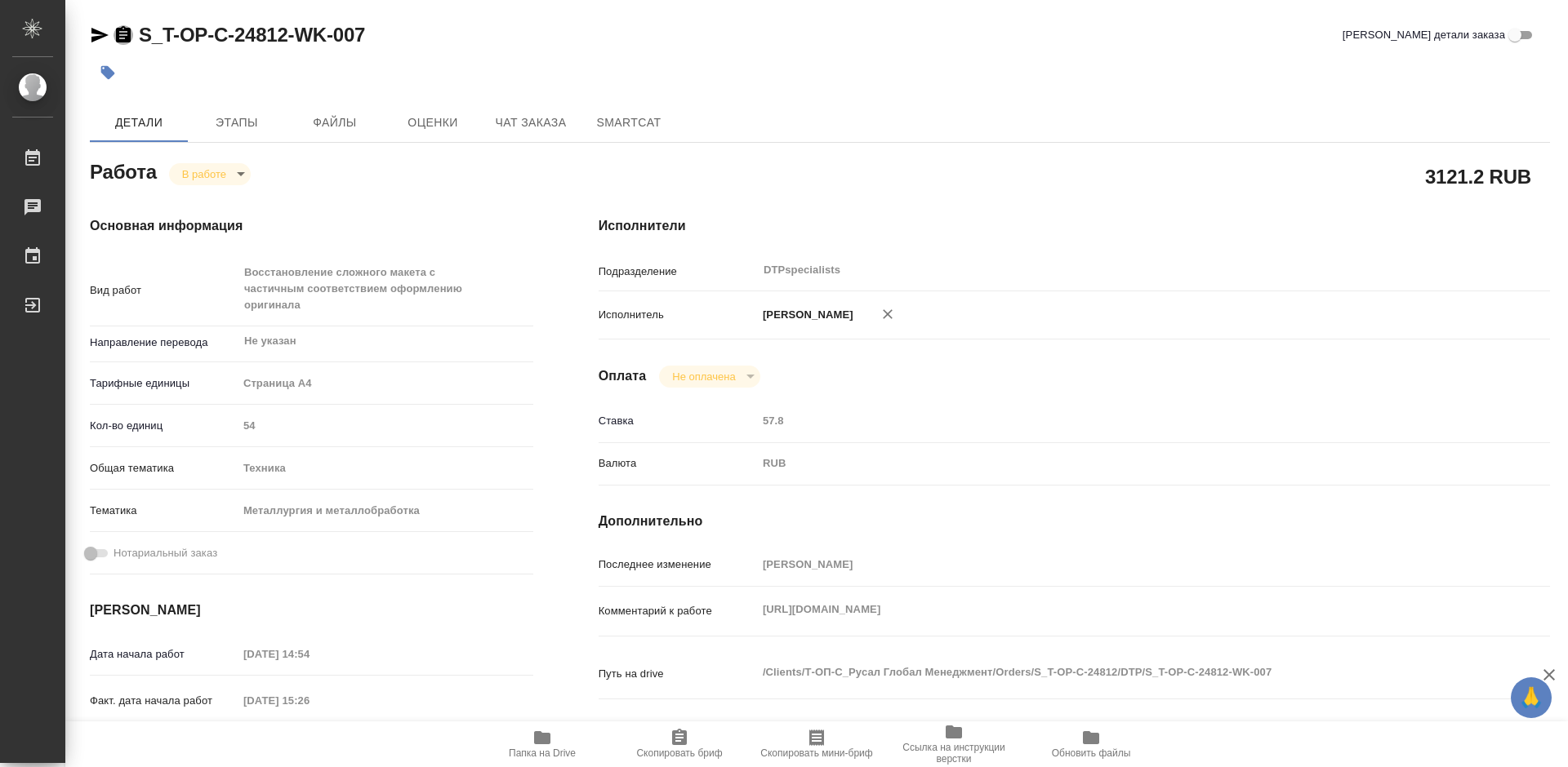
click at [122, 43] on icon "button" at bounding box center [123, 34] width 15 height 17
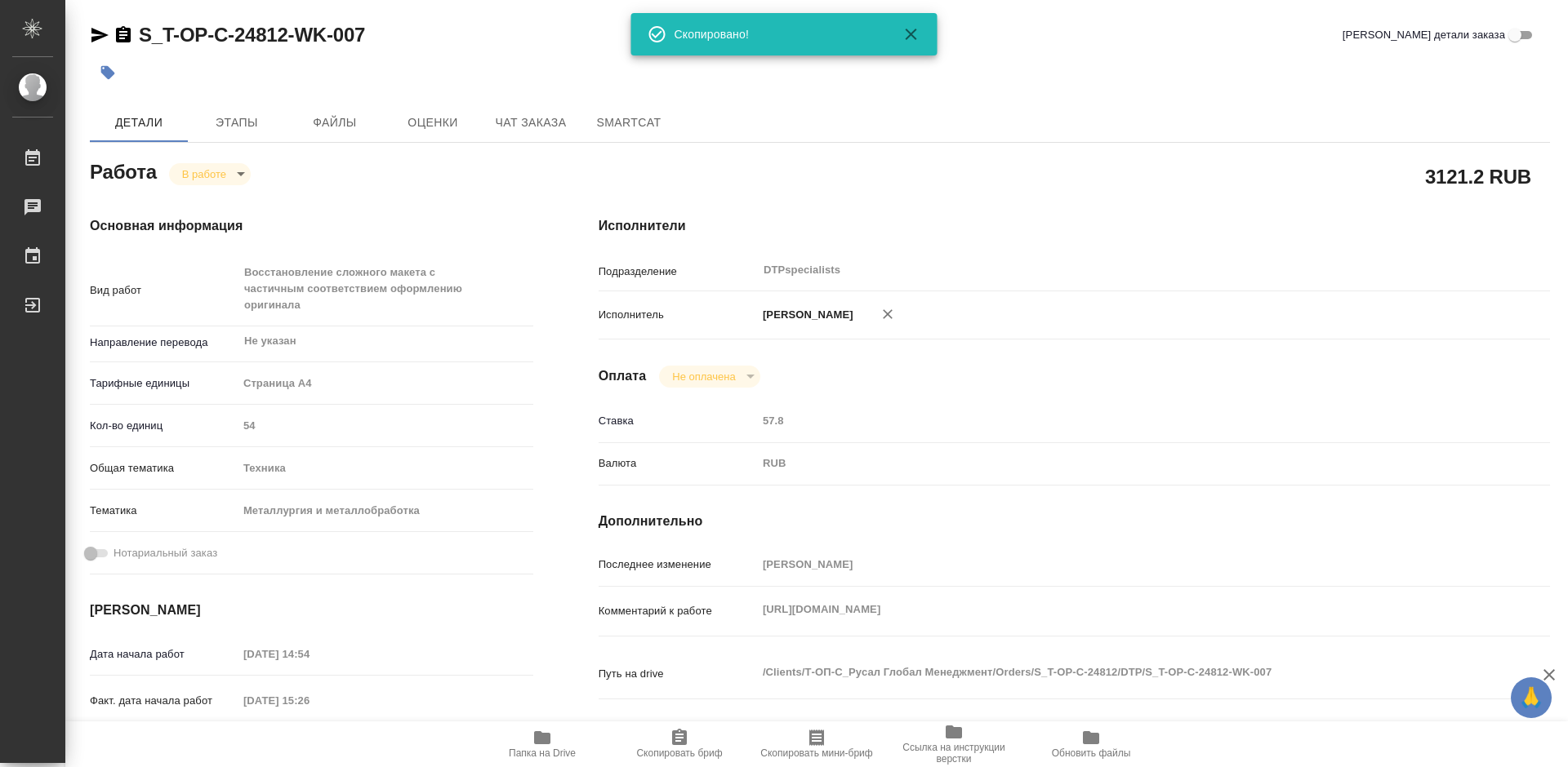
type textarea "x"
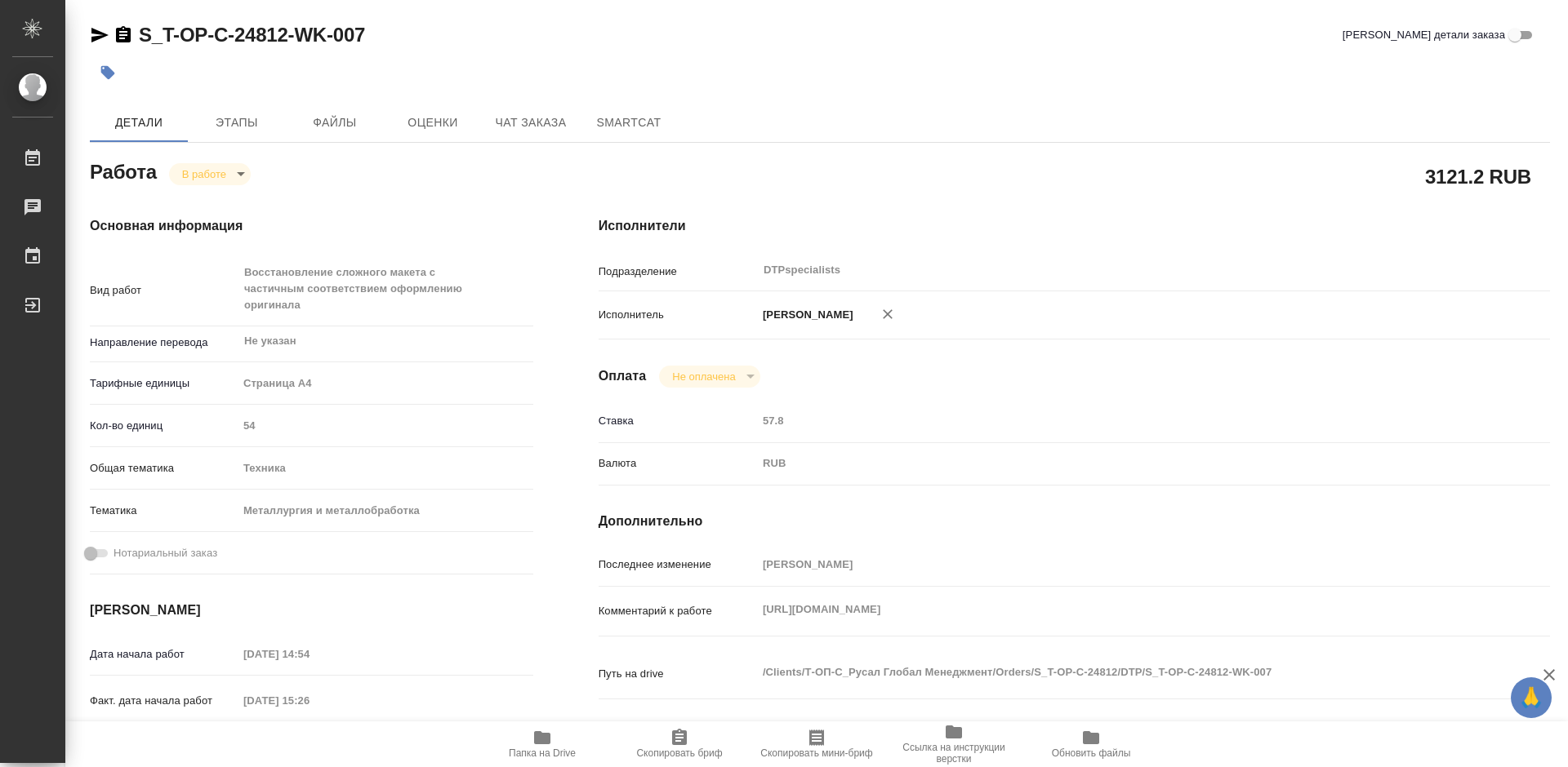
click at [122, 39] on icon "button" at bounding box center [123, 34] width 15 height 17
